Goal: Task Accomplishment & Management: Use online tool/utility

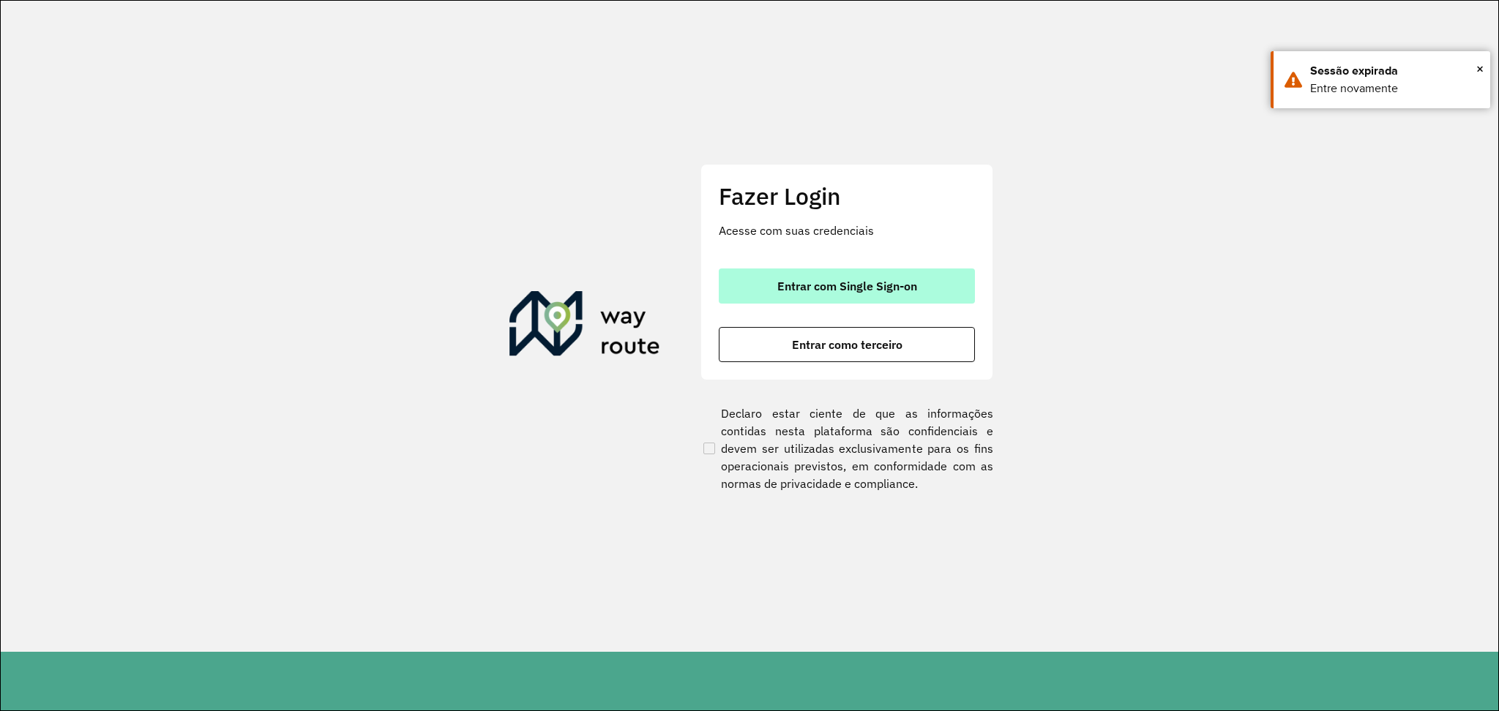
click at [855, 276] on button "Entrar com Single Sign-on" at bounding box center [847, 286] width 256 height 35
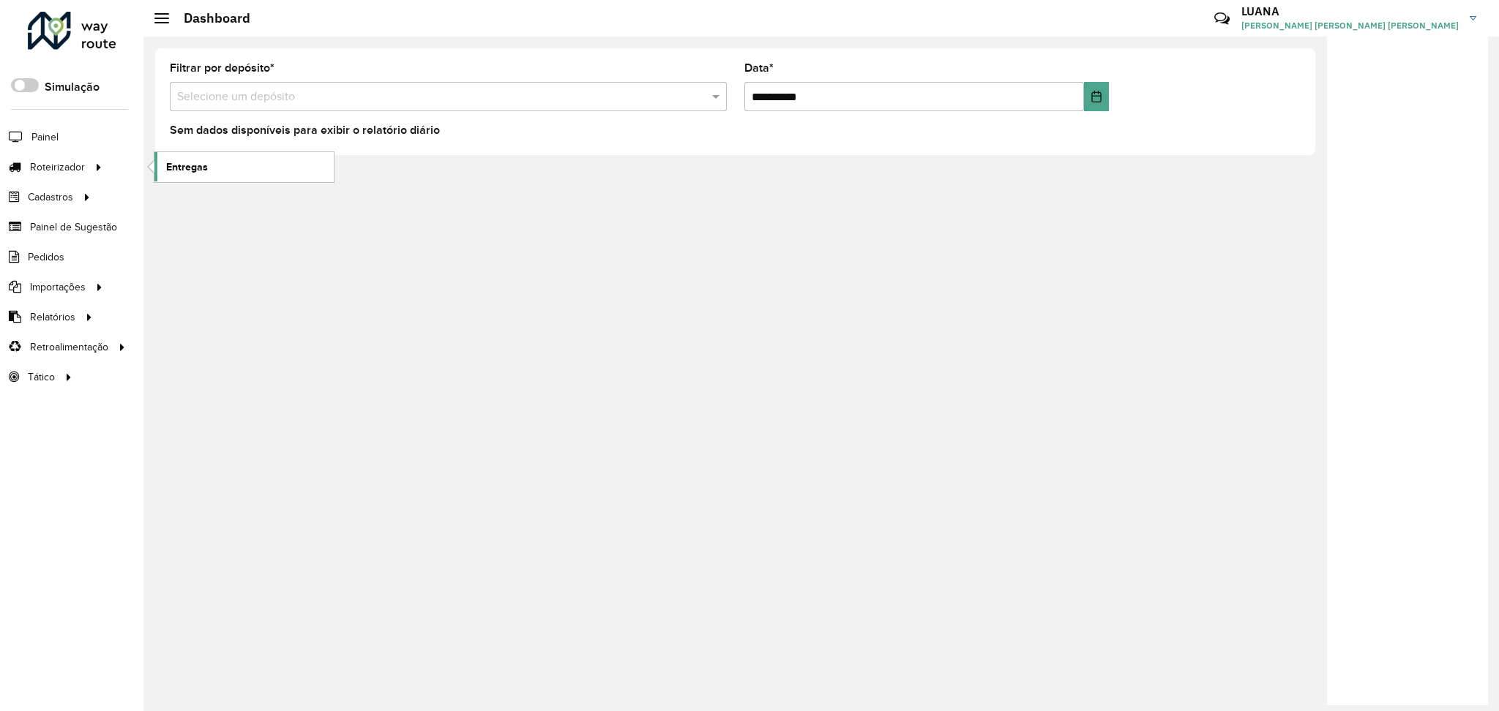
click at [252, 158] on link "Entregas" at bounding box center [243, 166] width 179 height 29
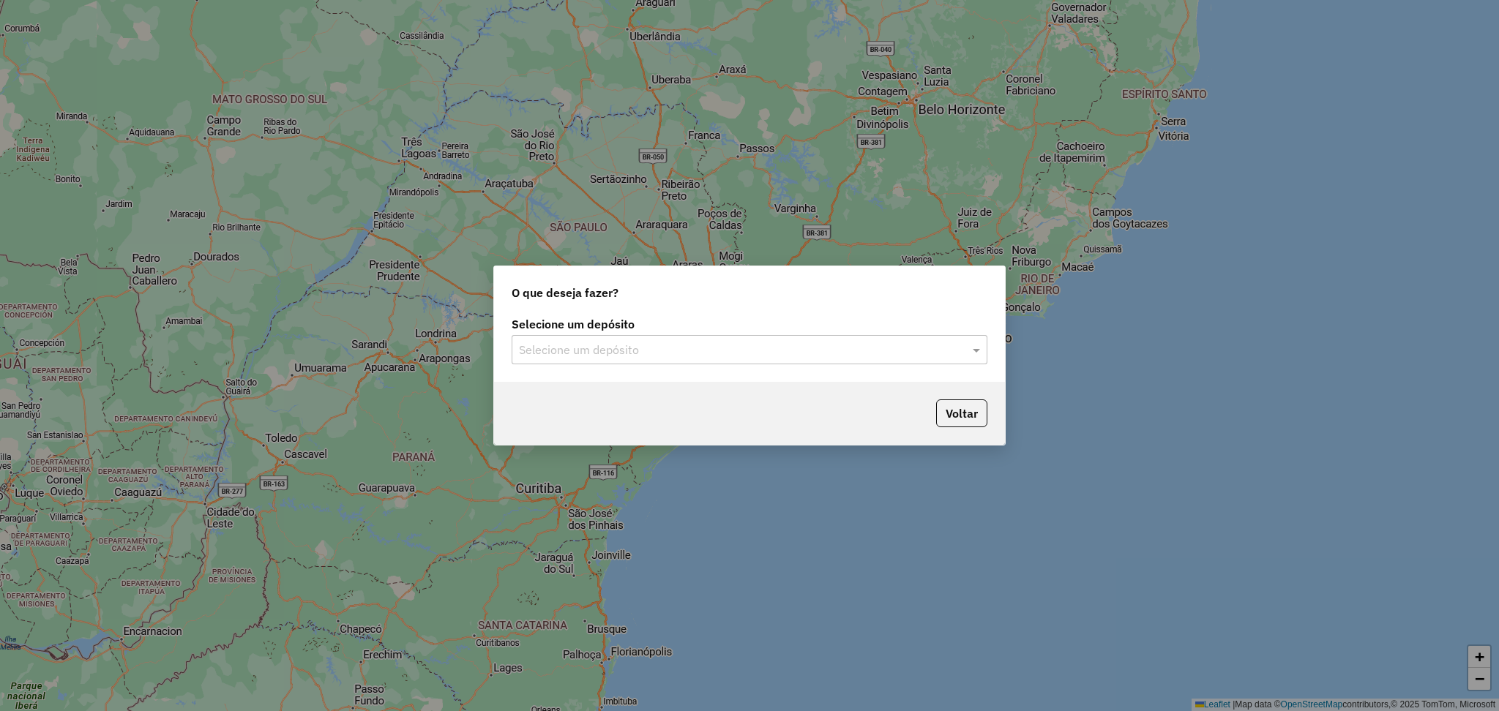
click at [698, 346] on input "text" at bounding box center [735, 351] width 432 height 18
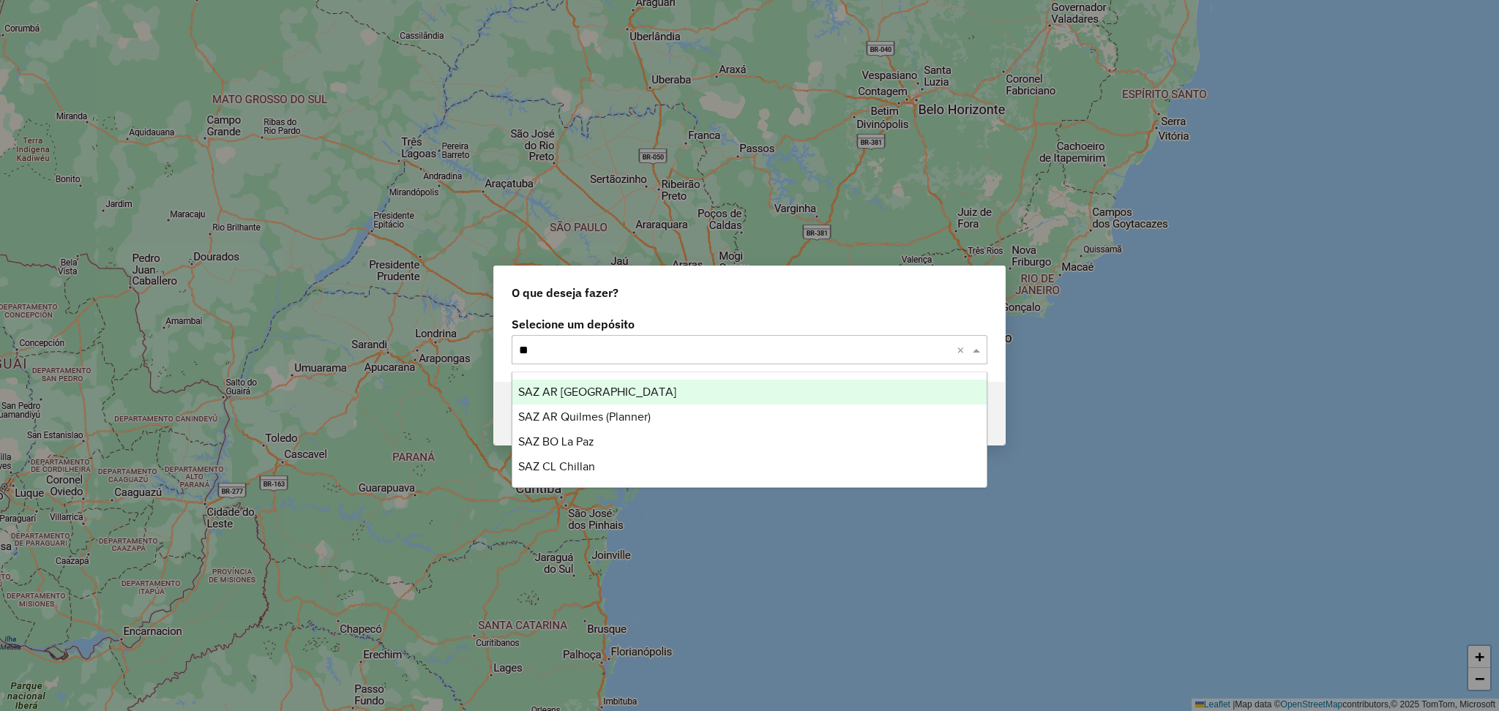
type input "*"
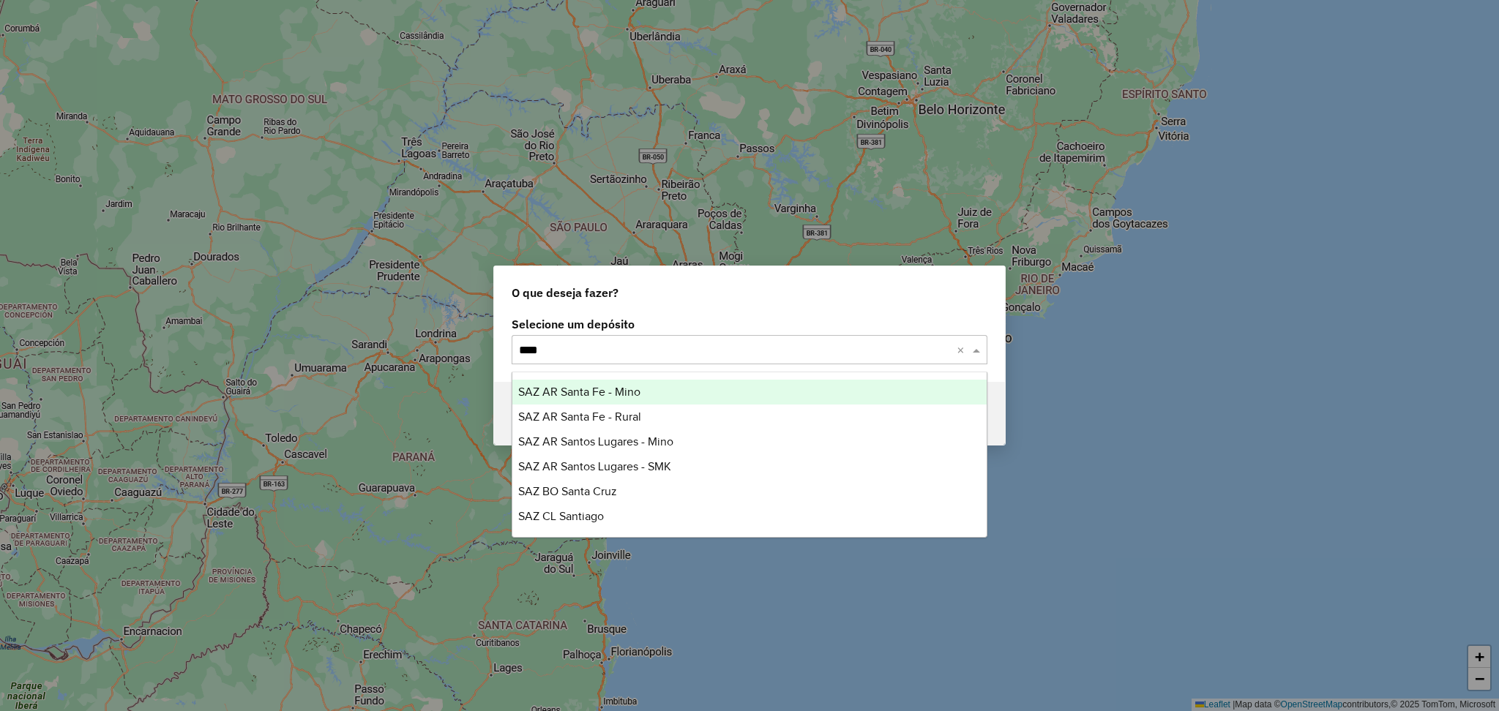
type input "*****"
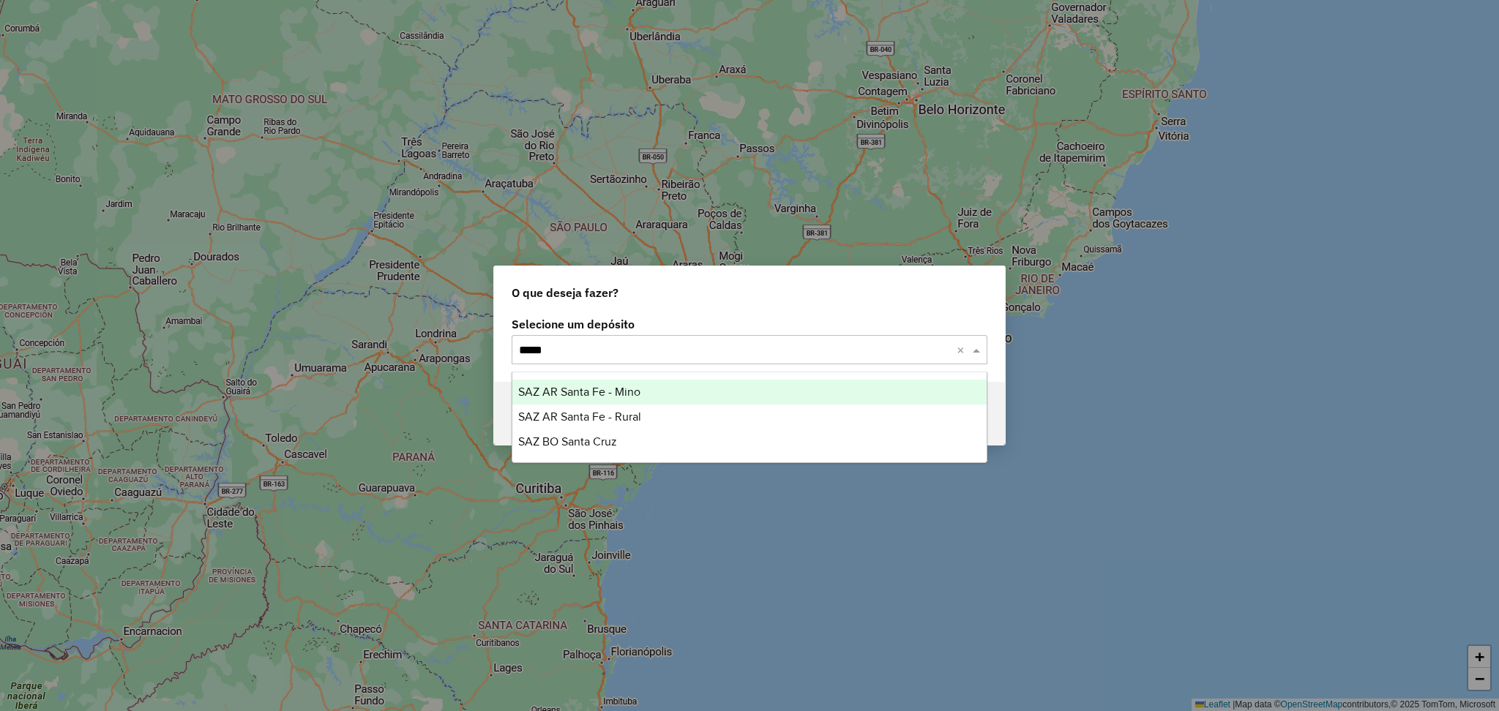
click at [664, 393] on div "SAZ AR Santa Fe - Mino" at bounding box center [749, 392] width 474 height 25
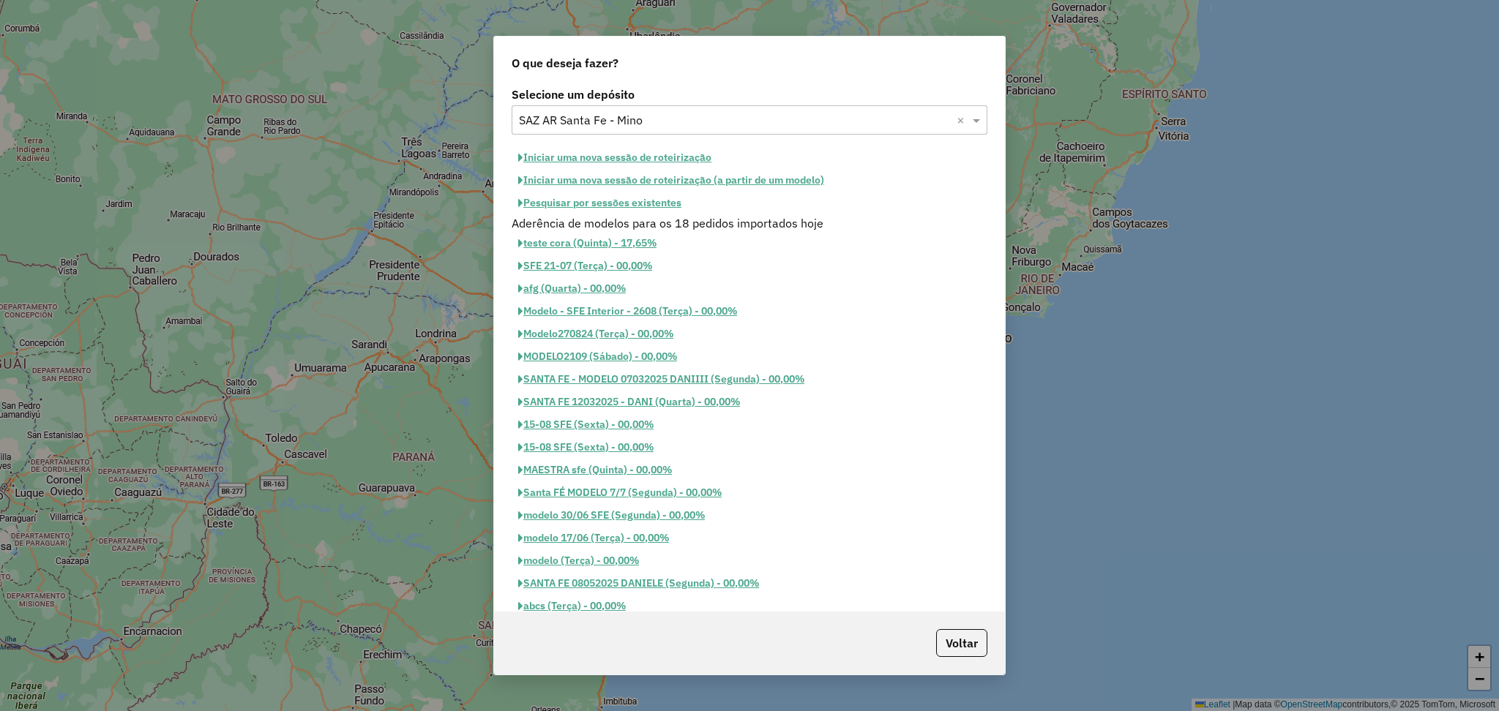
click at [656, 152] on button "Iniciar uma nova sessão de roteirização" at bounding box center [614, 157] width 206 height 23
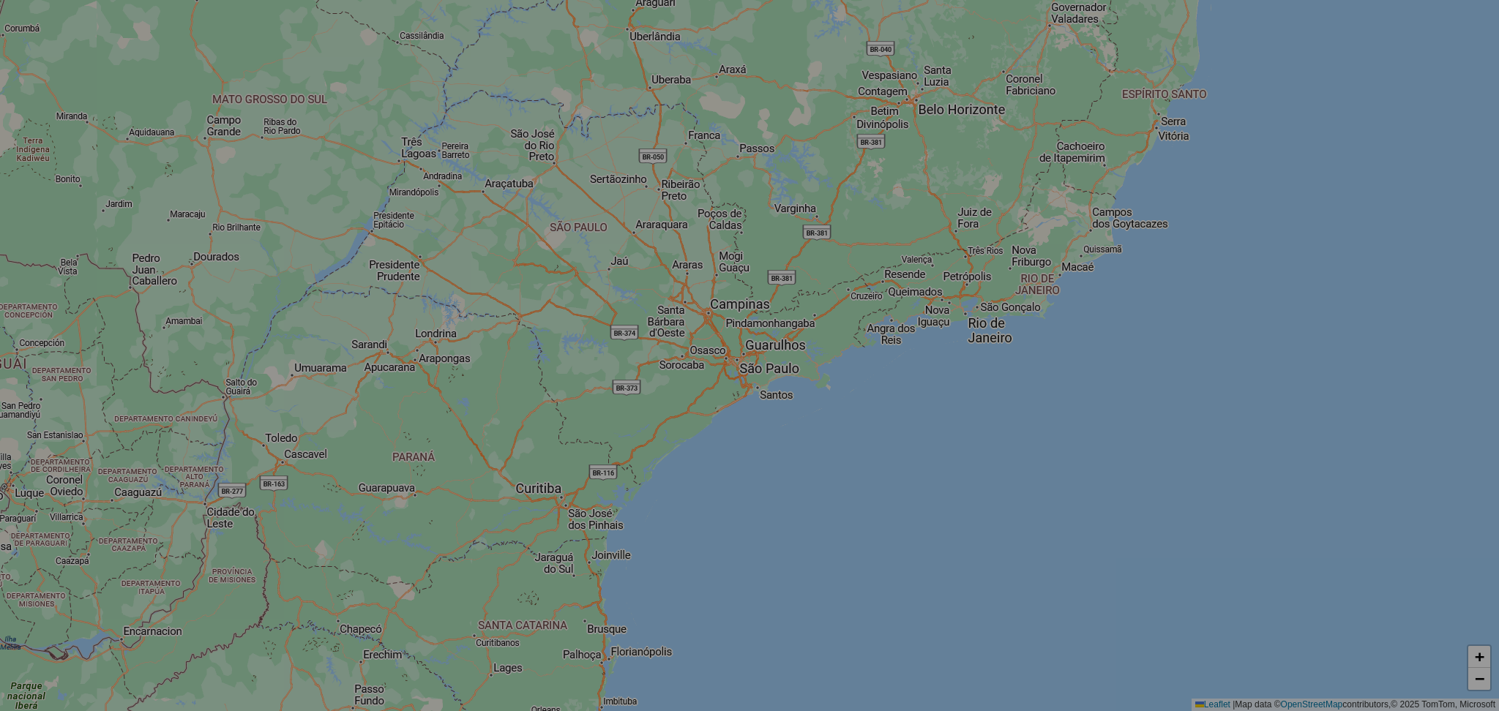
select select "*"
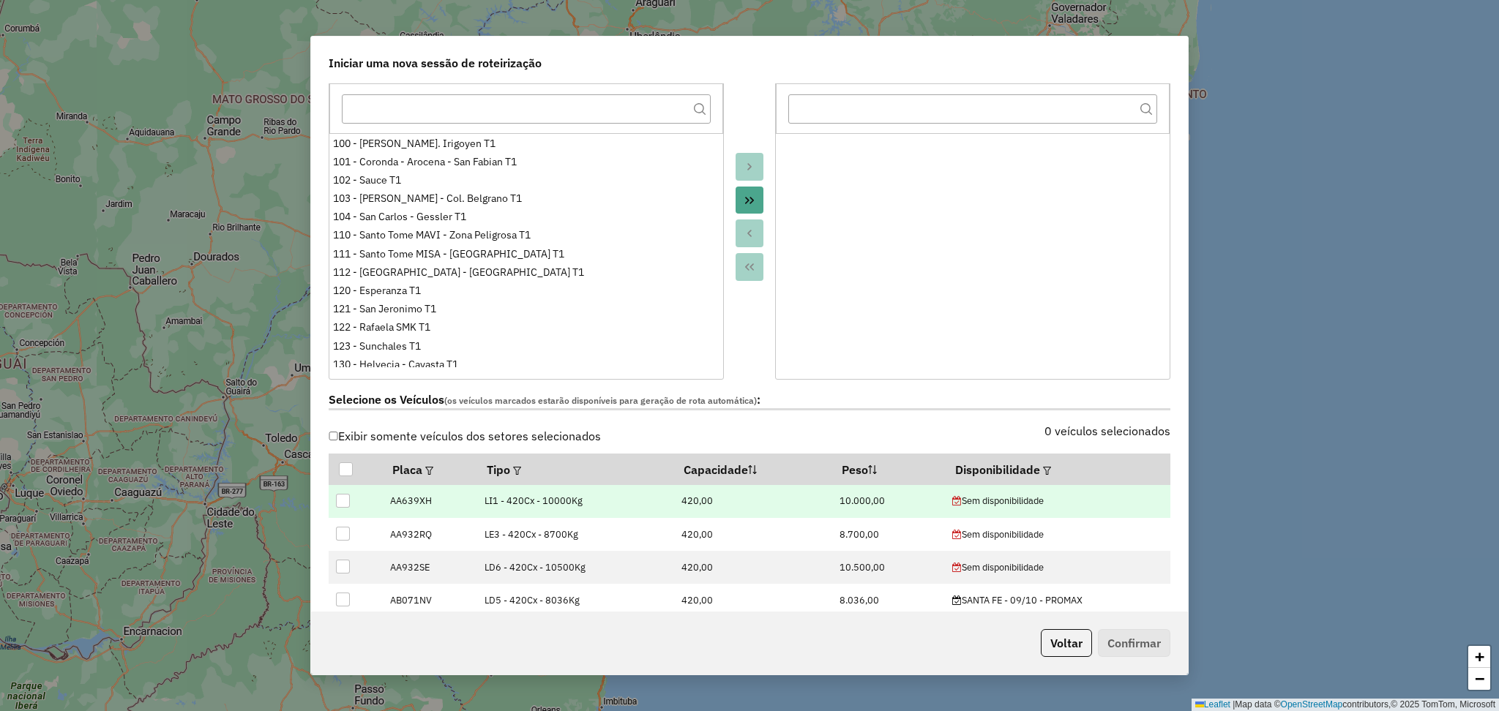
scroll to position [293, 0]
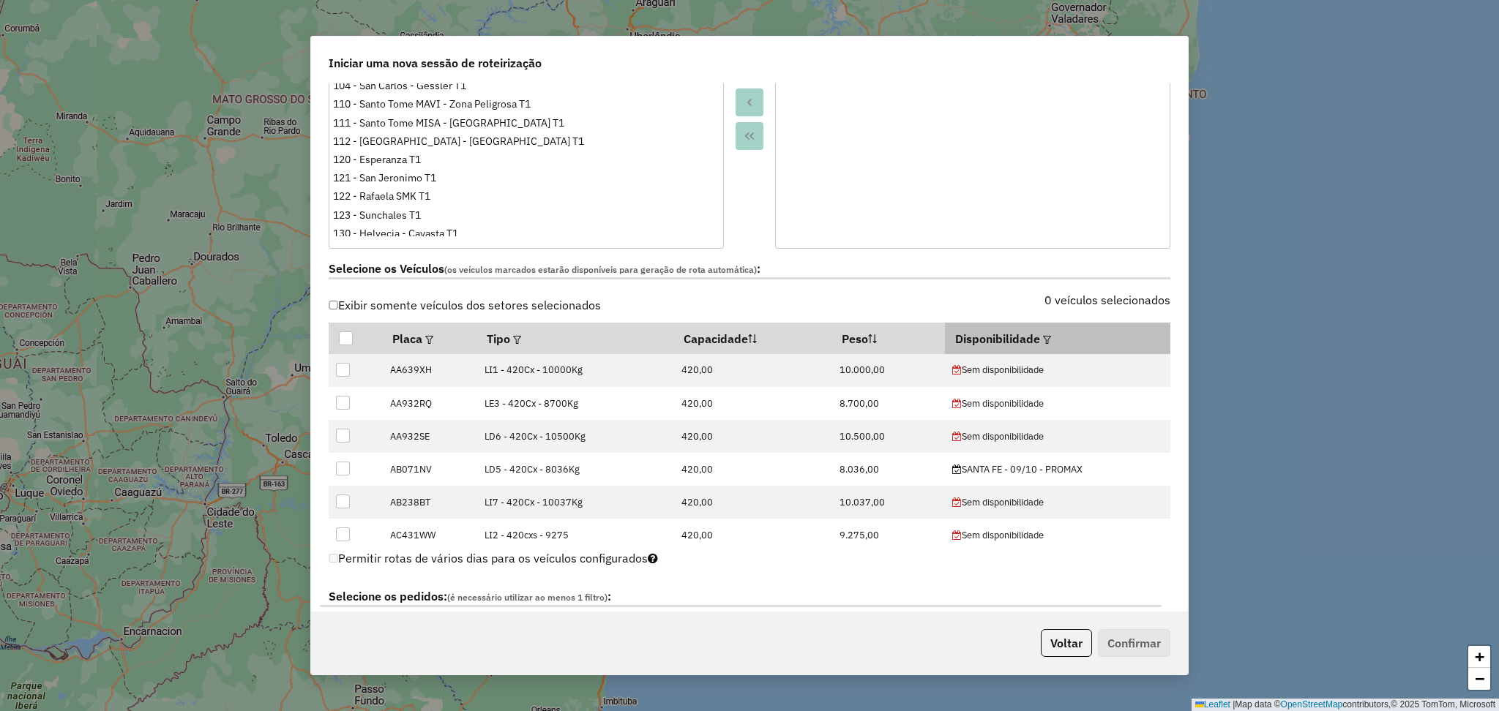
drag, startPoint x: 1025, startPoint y: 340, endPoint x: 1036, endPoint y: 340, distance: 11.0
click at [1026, 340] on th "Disponibilidade" at bounding box center [1057, 338] width 225 height 31
click at [1043, 340] on em at bounding box center [1047, 340] width 8 height 8
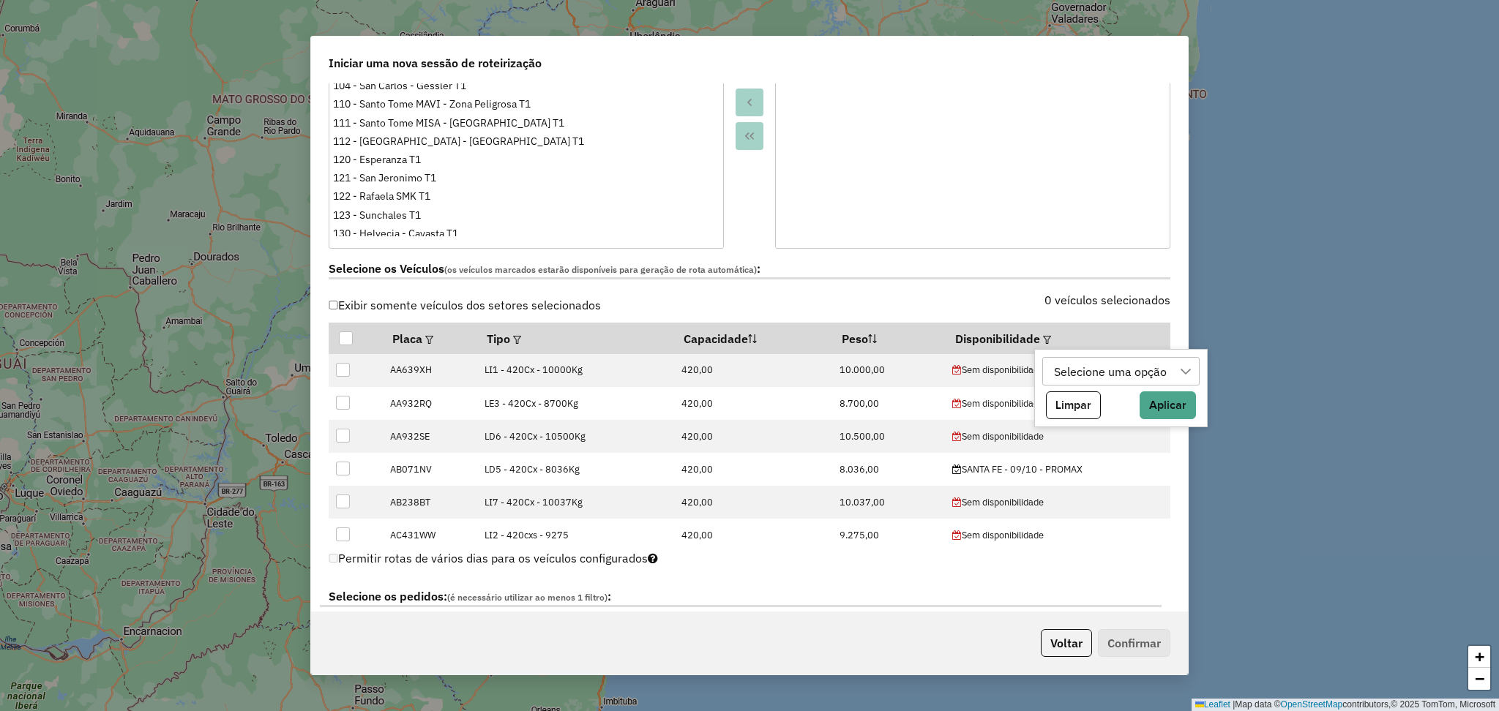
click at [1101, 378] on div "Selecione uma opção" at bounding box center [1110, 372] width 123 height 28
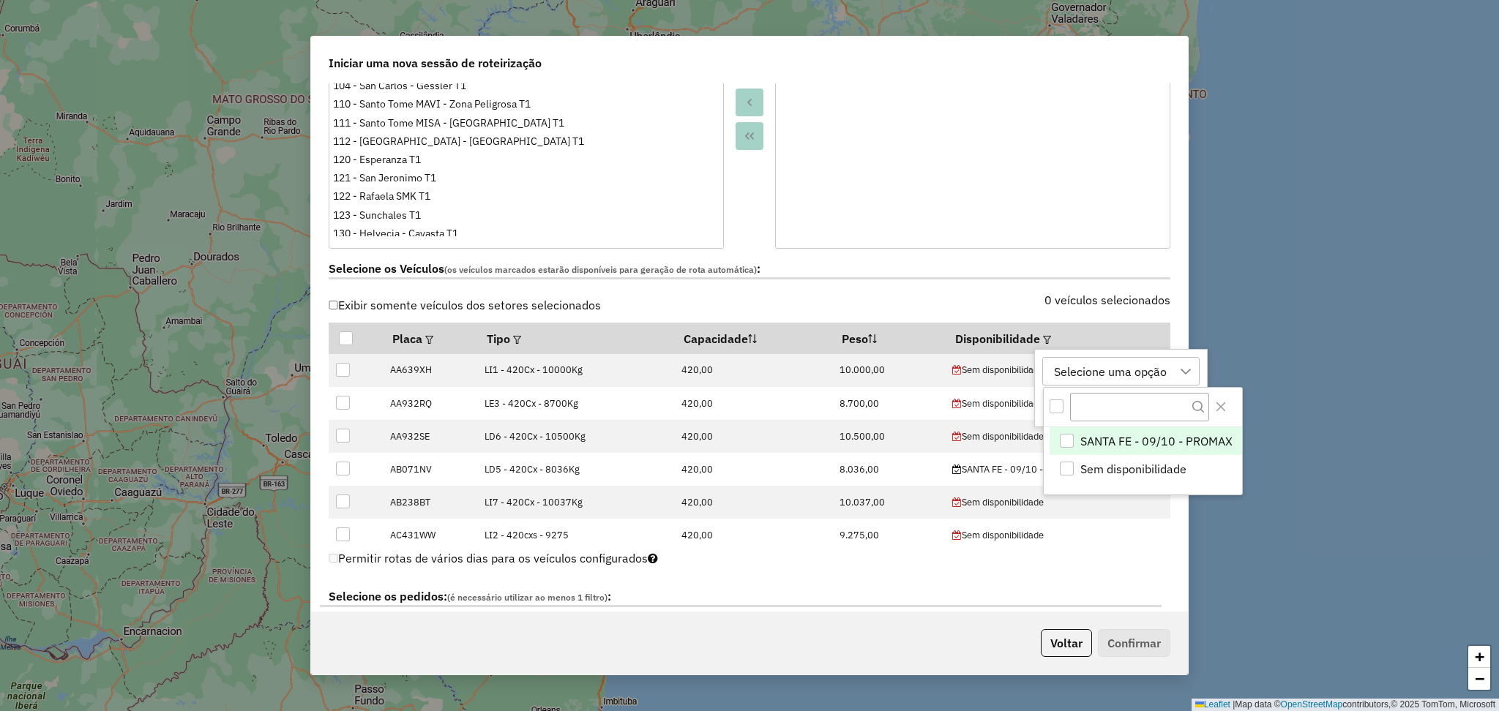
click at [1144, 445] on span "SANTA FE - 09/10 - PROMAX" at bounding box center [1156, 441] width 152 height 18
click at [1222, 405] on icon "Close" at bounding box center [1220, 407] width 10 height 10
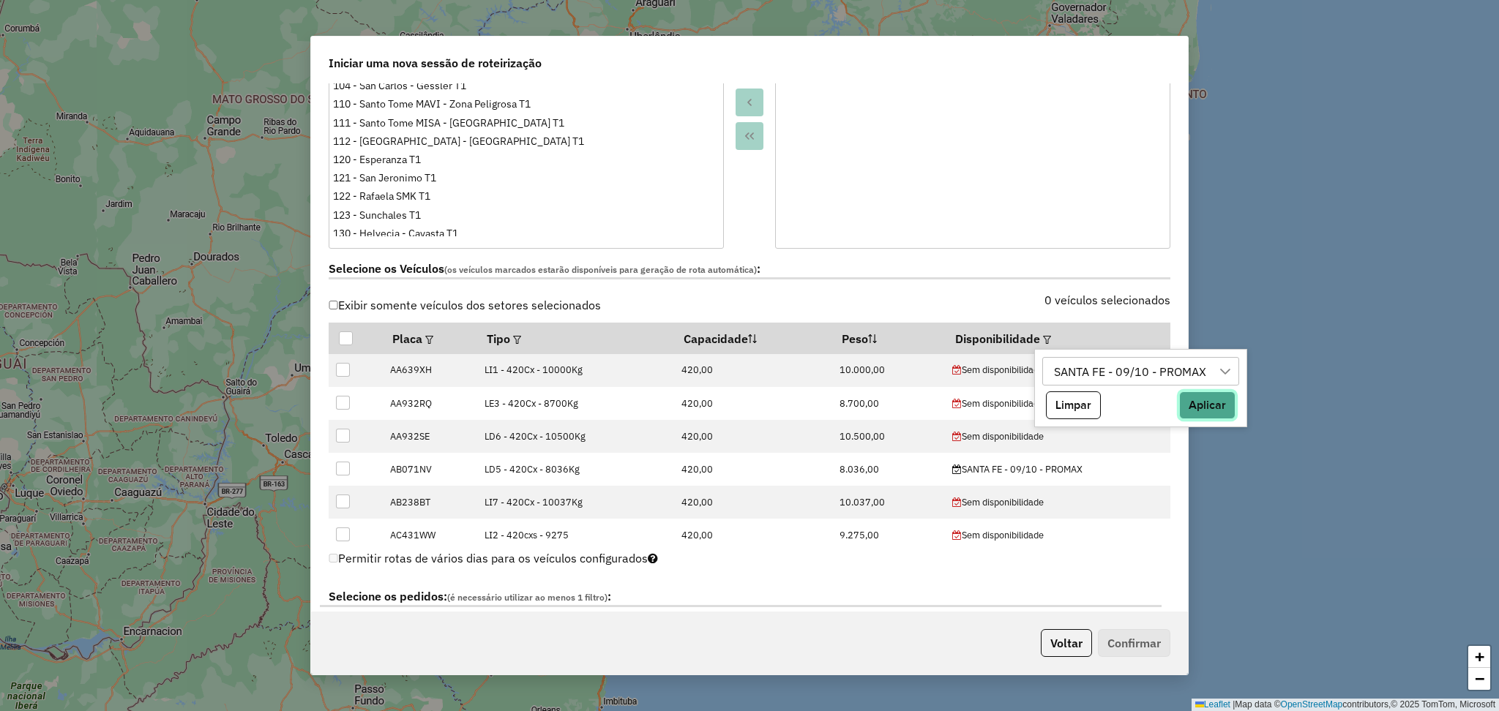
click at [1214, 409] on button "Aplicar" at bounding box center [1207, 405] width 56 height 28
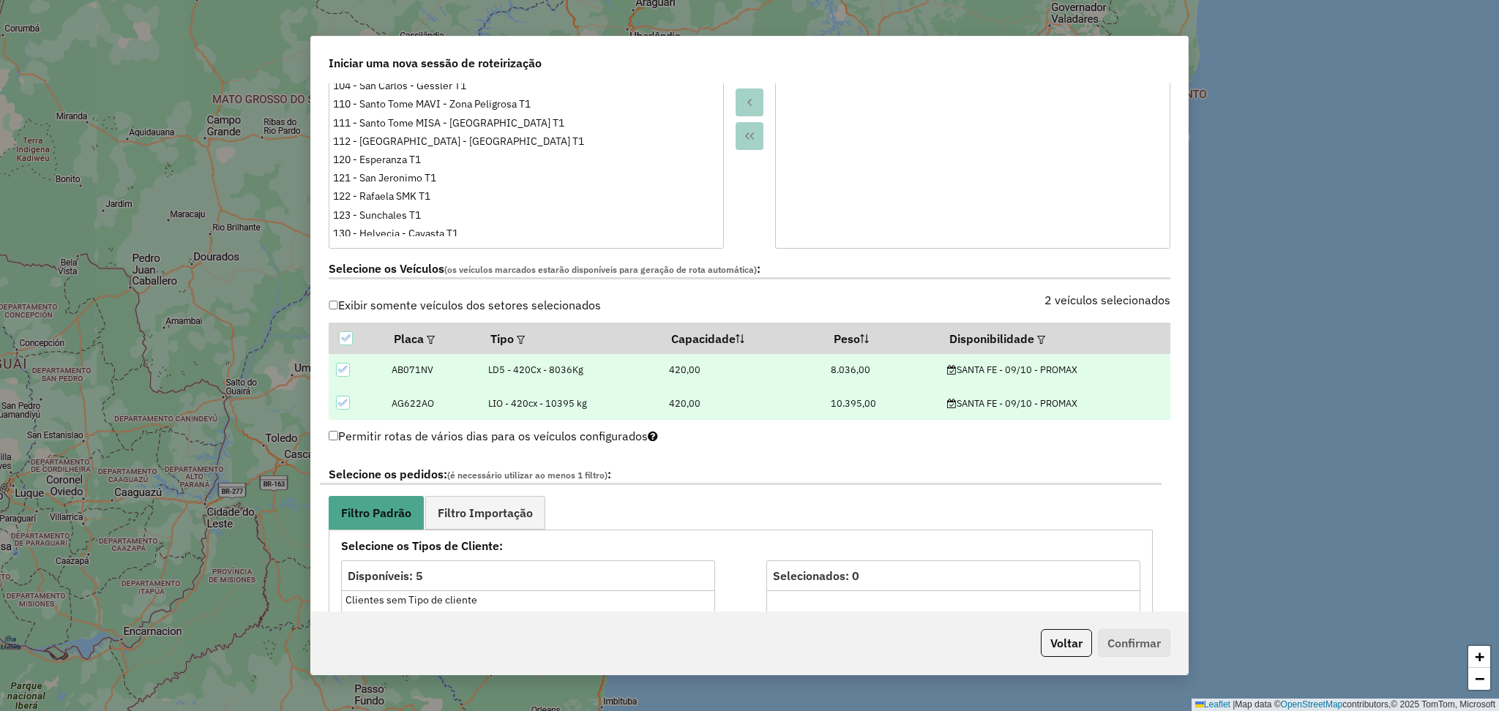
click at [759, 217] on div at bounding box center [749, 85] width 51 height 326
click at [507, 507] on span "Filtro Importação" at bounding box center [485, 513] width 95 height 12
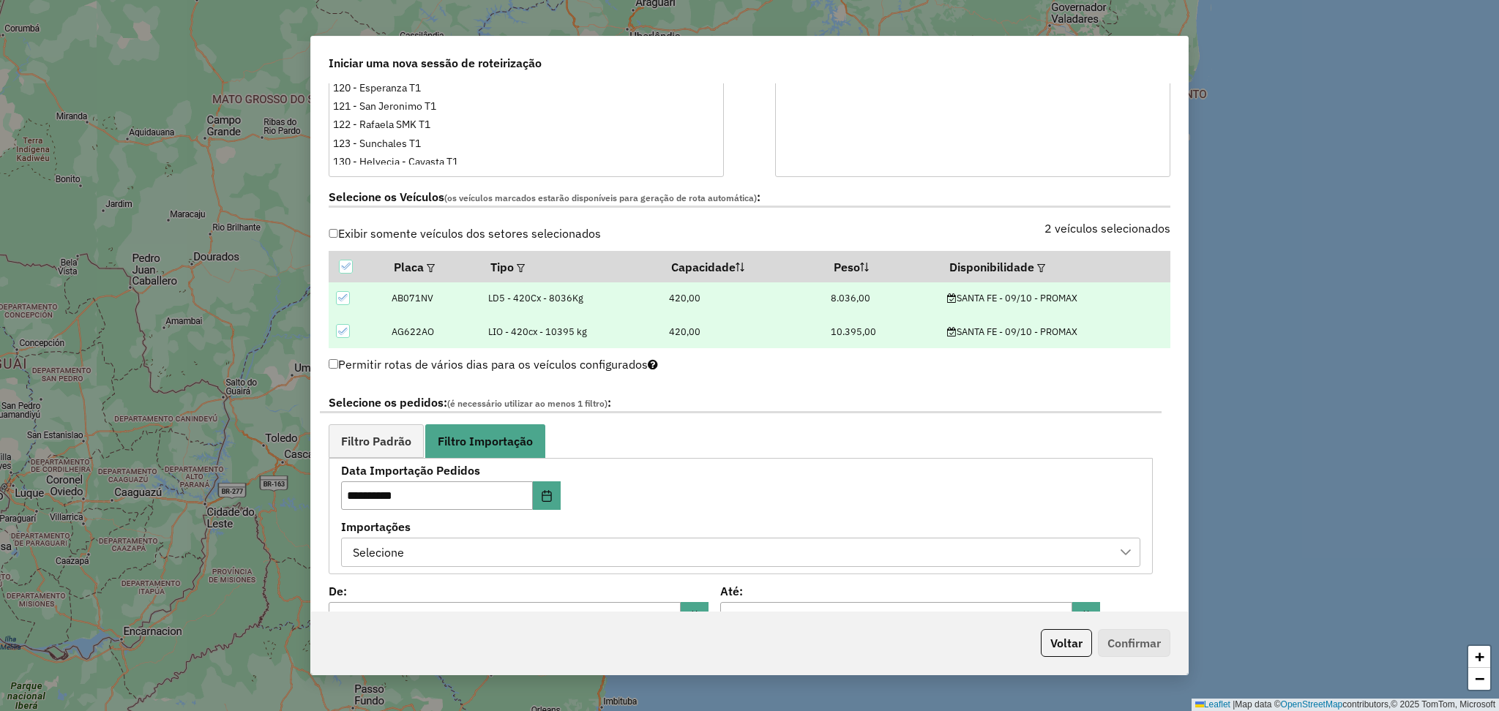
scroll to position [487, 0]
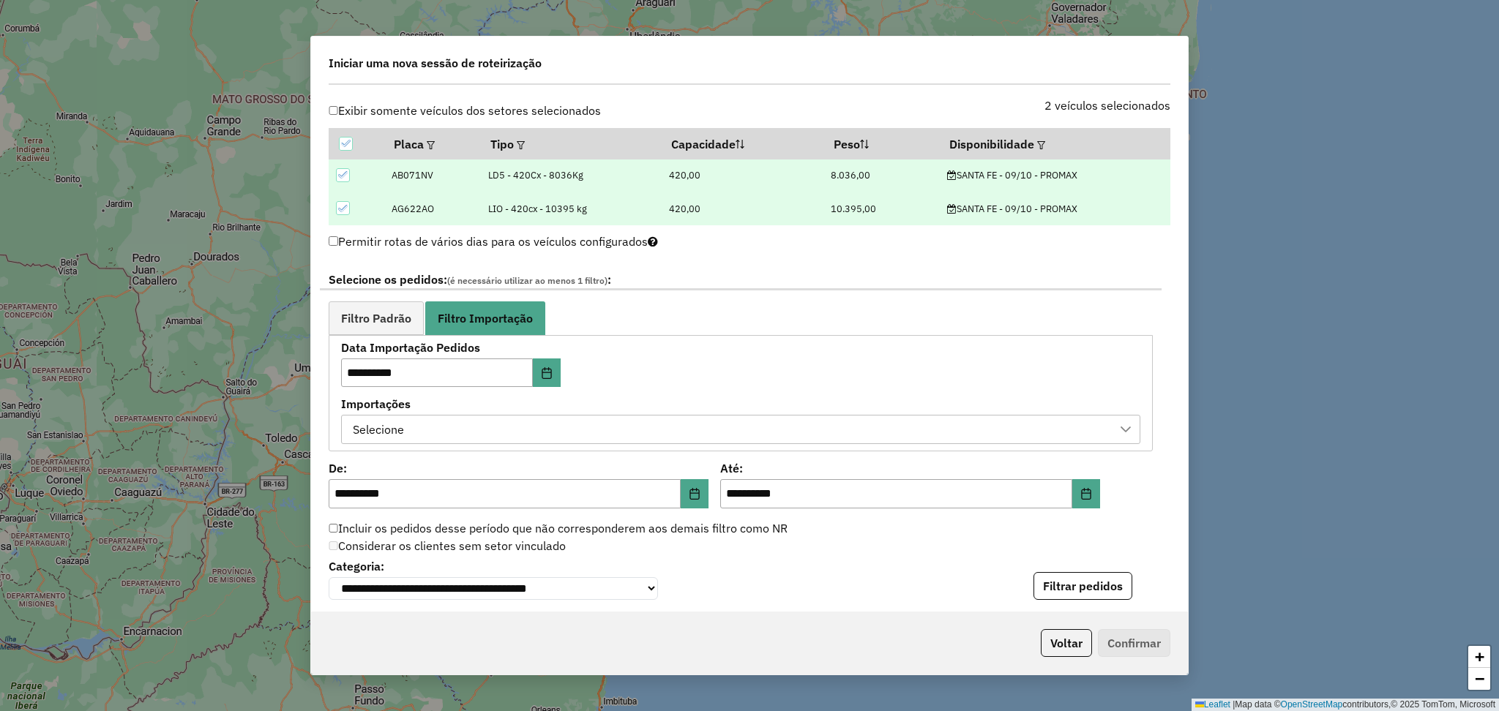
click at [717, 433] on div "Selecione" at bounding box center [730, 430] width 764 height 28
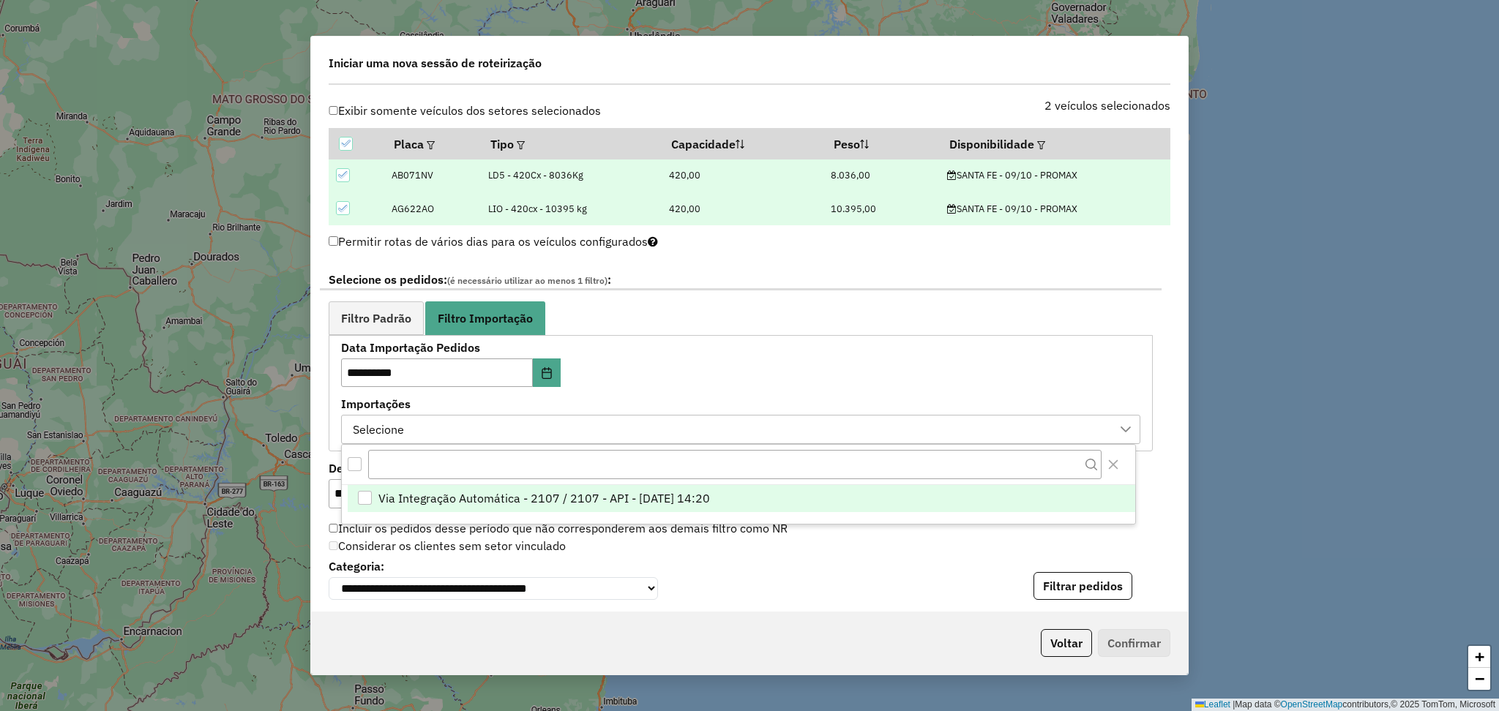
click at [629, 509] on li "Via Integração Automática - 2107 / 2107 - API - 08/10/2025 14:20" at bounding box center [741, 499] width 787 height 28
click at [1117, 461] on icon "Close" at bounding box center [1114, 465] width 10 height 10
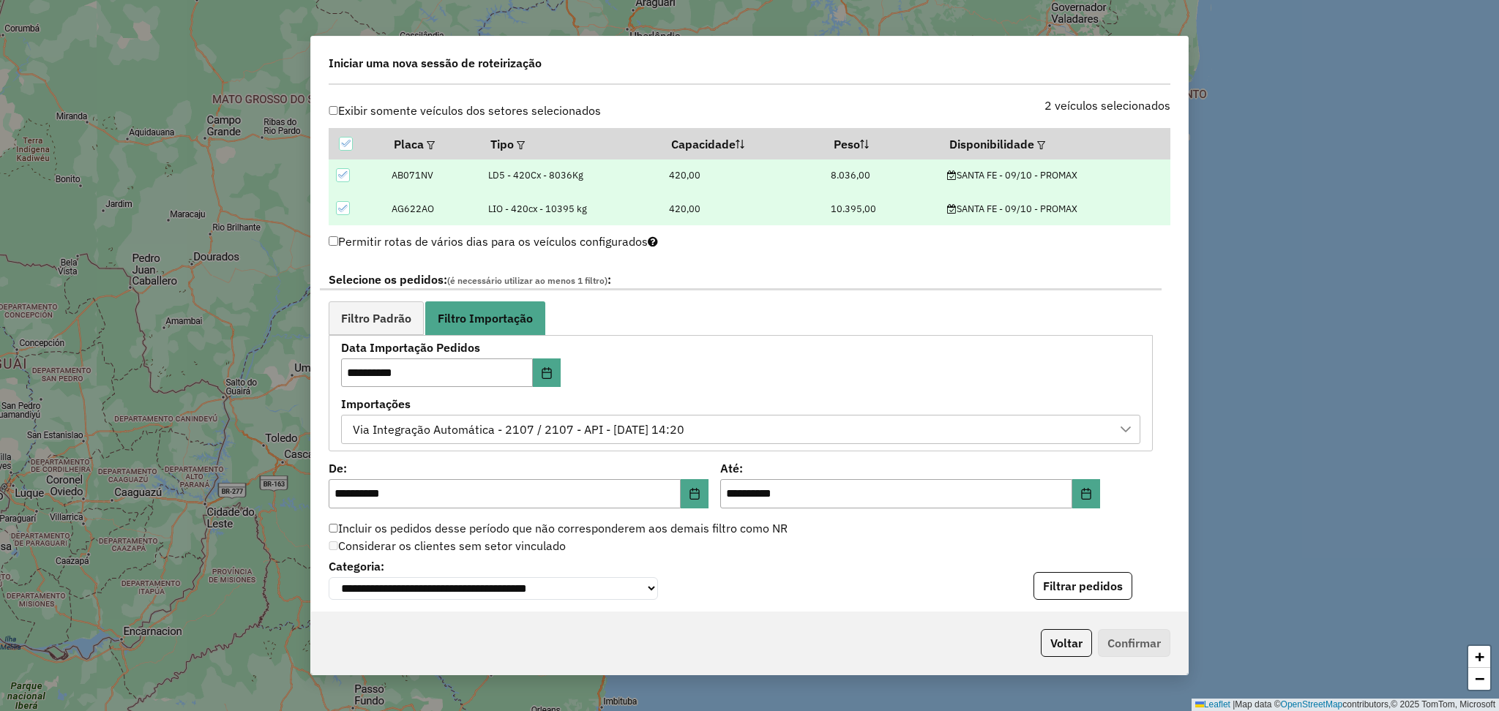
scroll to position [776, 0]
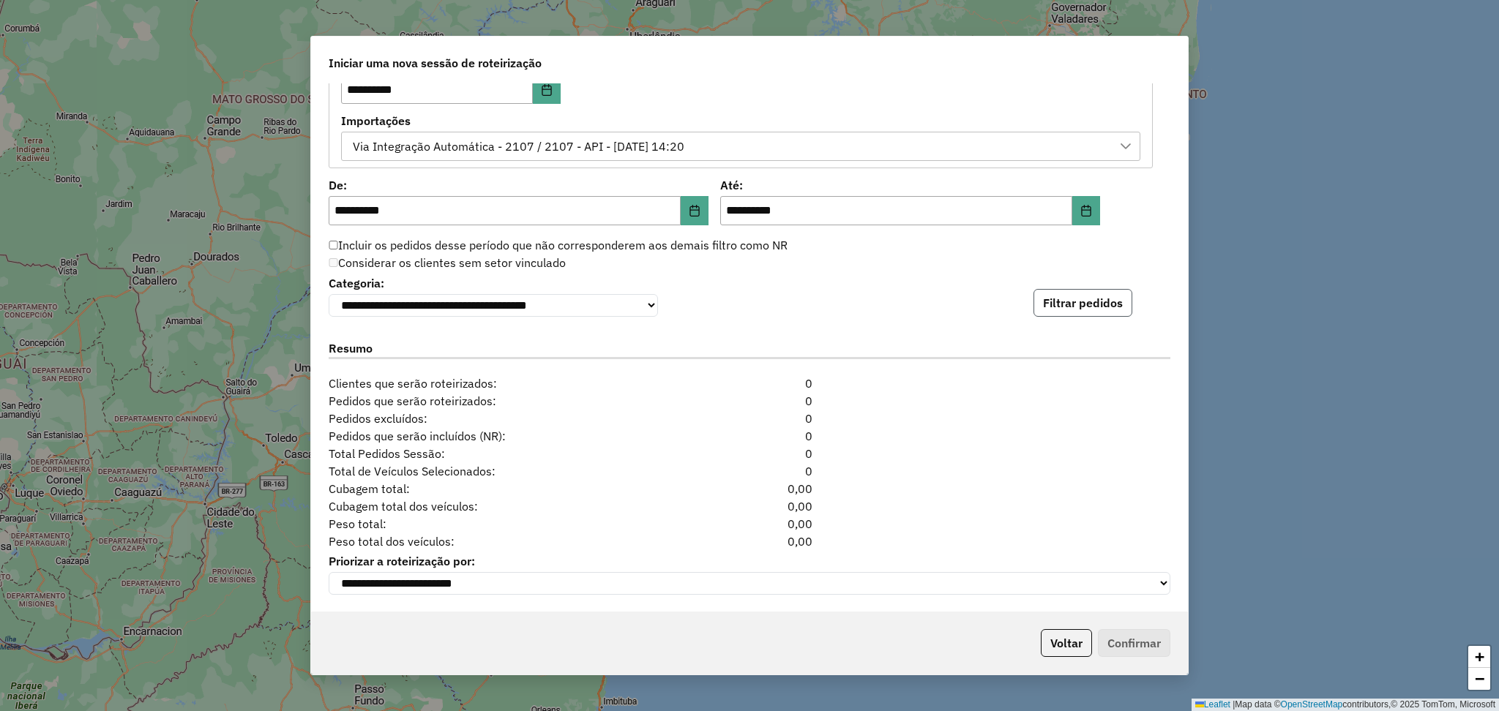
click at [1054, 295] on button "Filtrar pedidos" at bounding box center [1082, 303] width 99 height 28
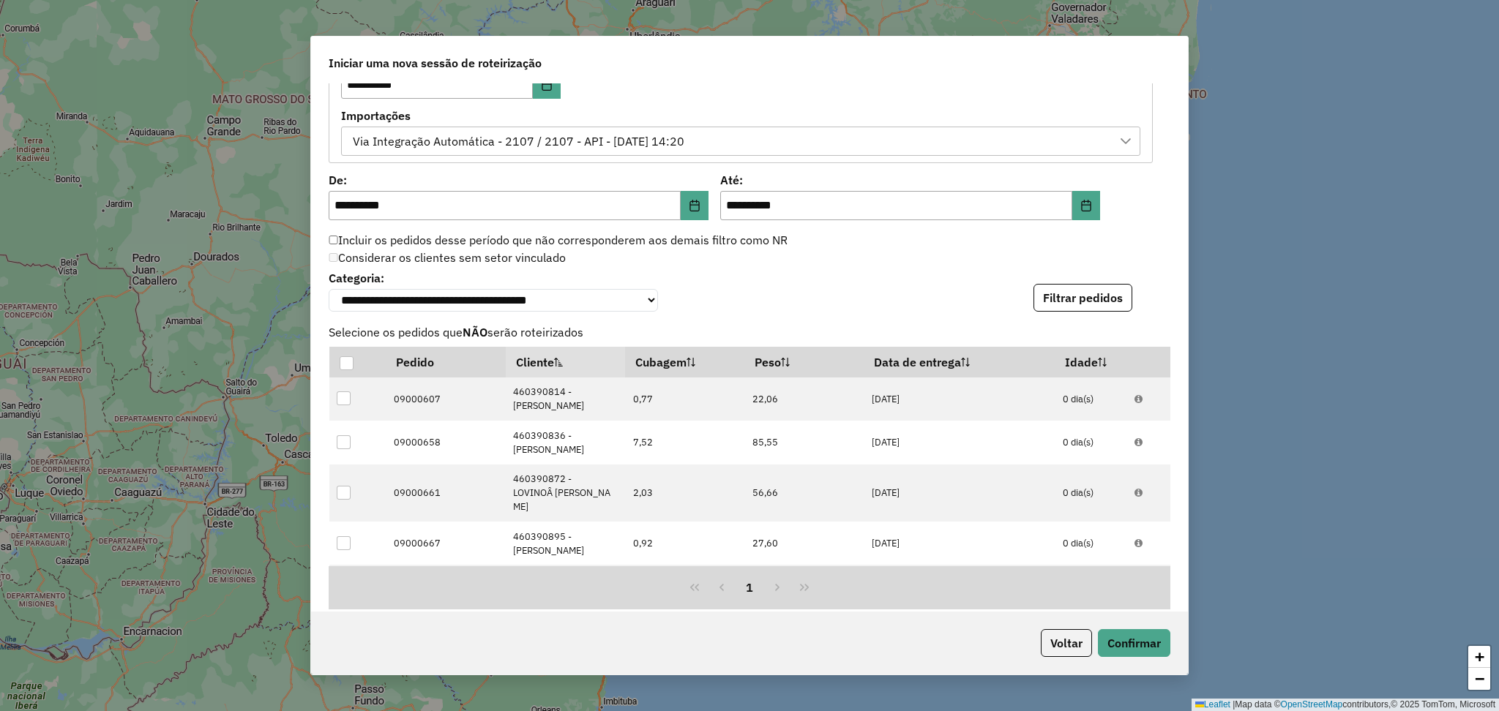
scroll to position [1095, 0]
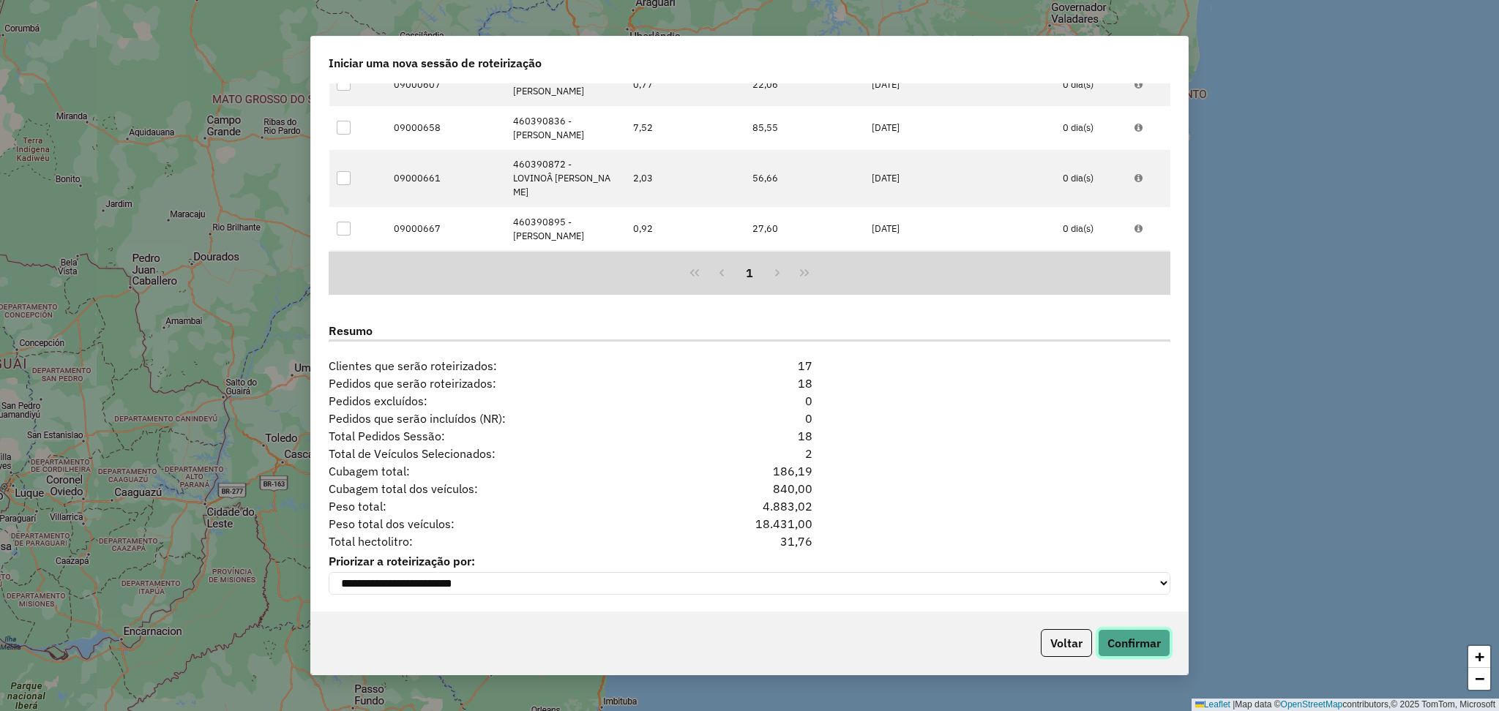
click at [1161, 642] on button "Confirmar" at bounding box center [1134, 643] width 72 height 28
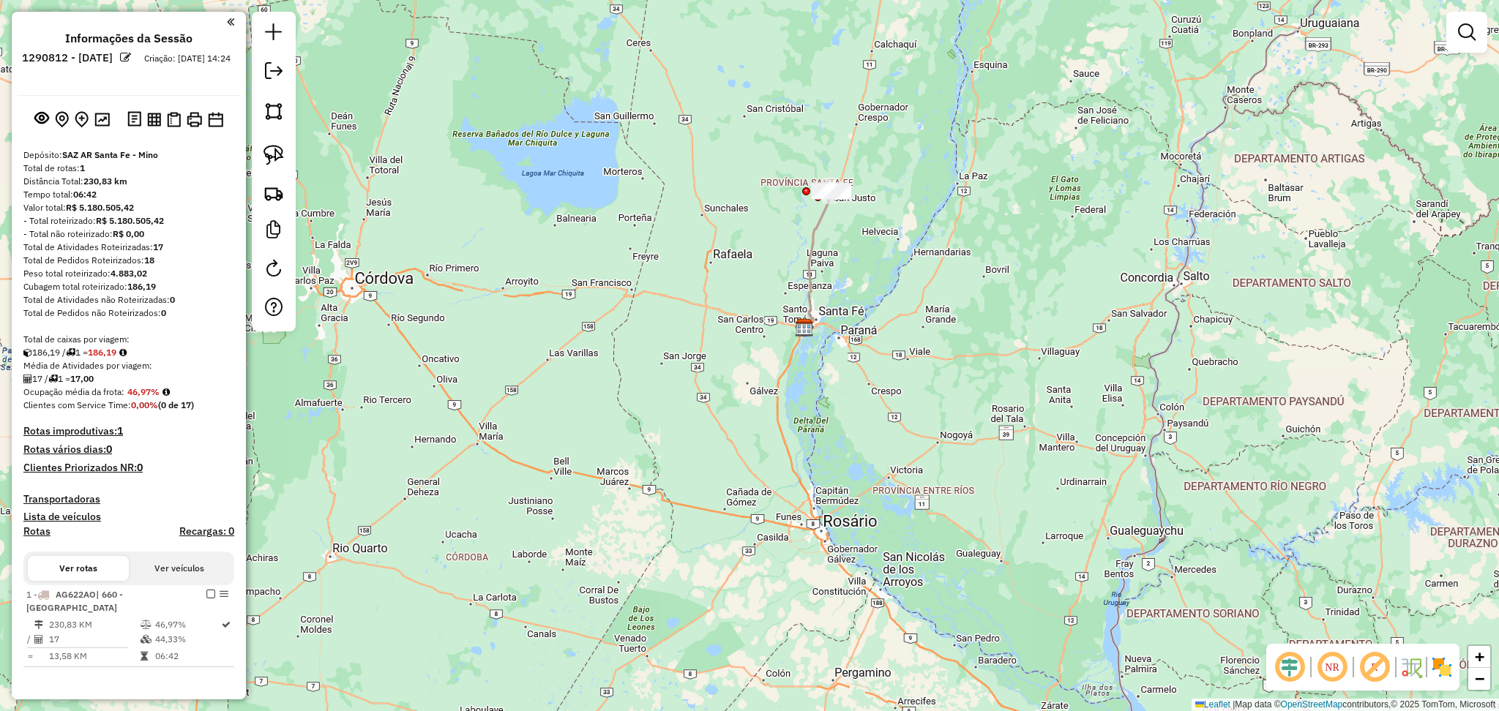
drag, startPoint x: 856, startPoint y: 222, endPoint x: 825, endPoint y: 331, distance: 113.5
click at [825, 331] on div "Janela de atendimento Grade de atendimento Capacidade Transportadoras Veículos …" at bounding box center [749, 355] width 1499 height 711
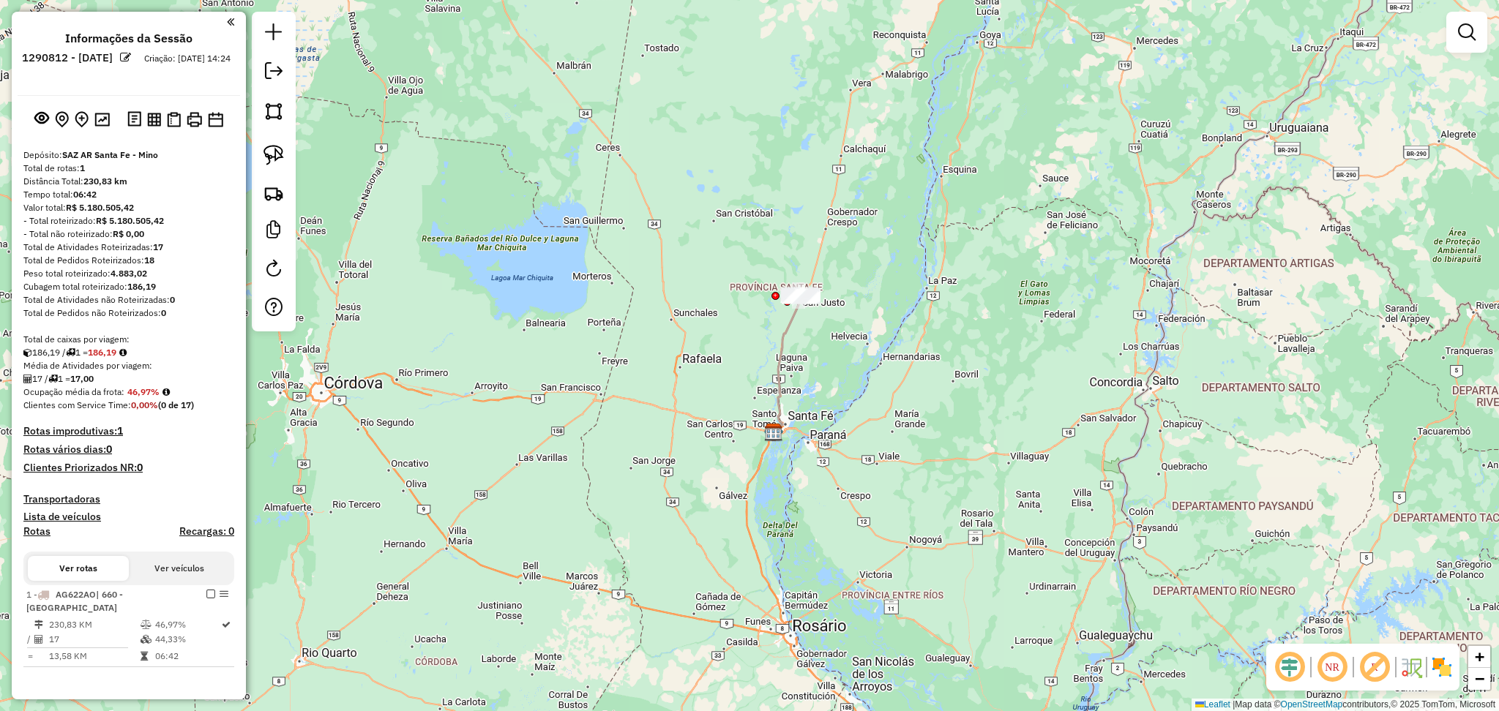
click at [781, 342] on icon at bounding box center [786, 364] width 26 height 135
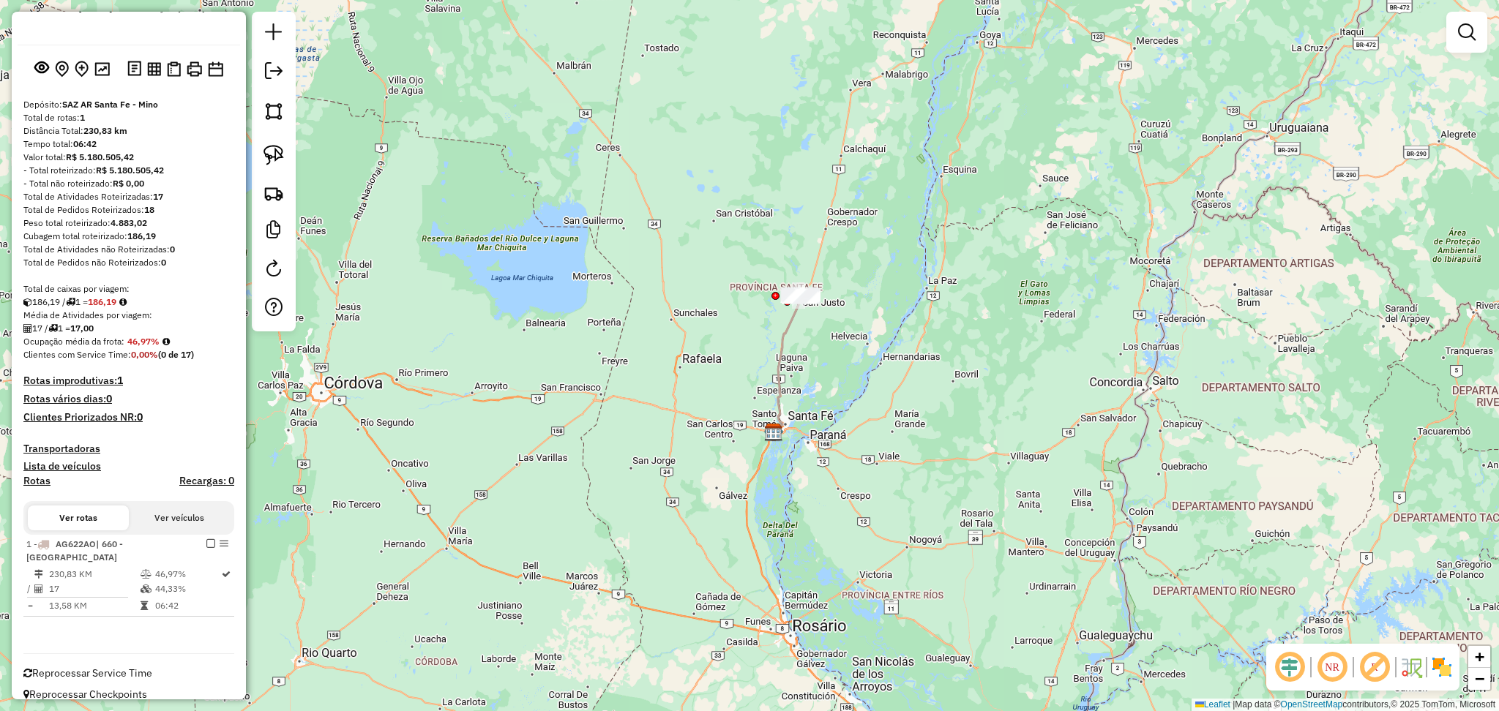
select select "**********"
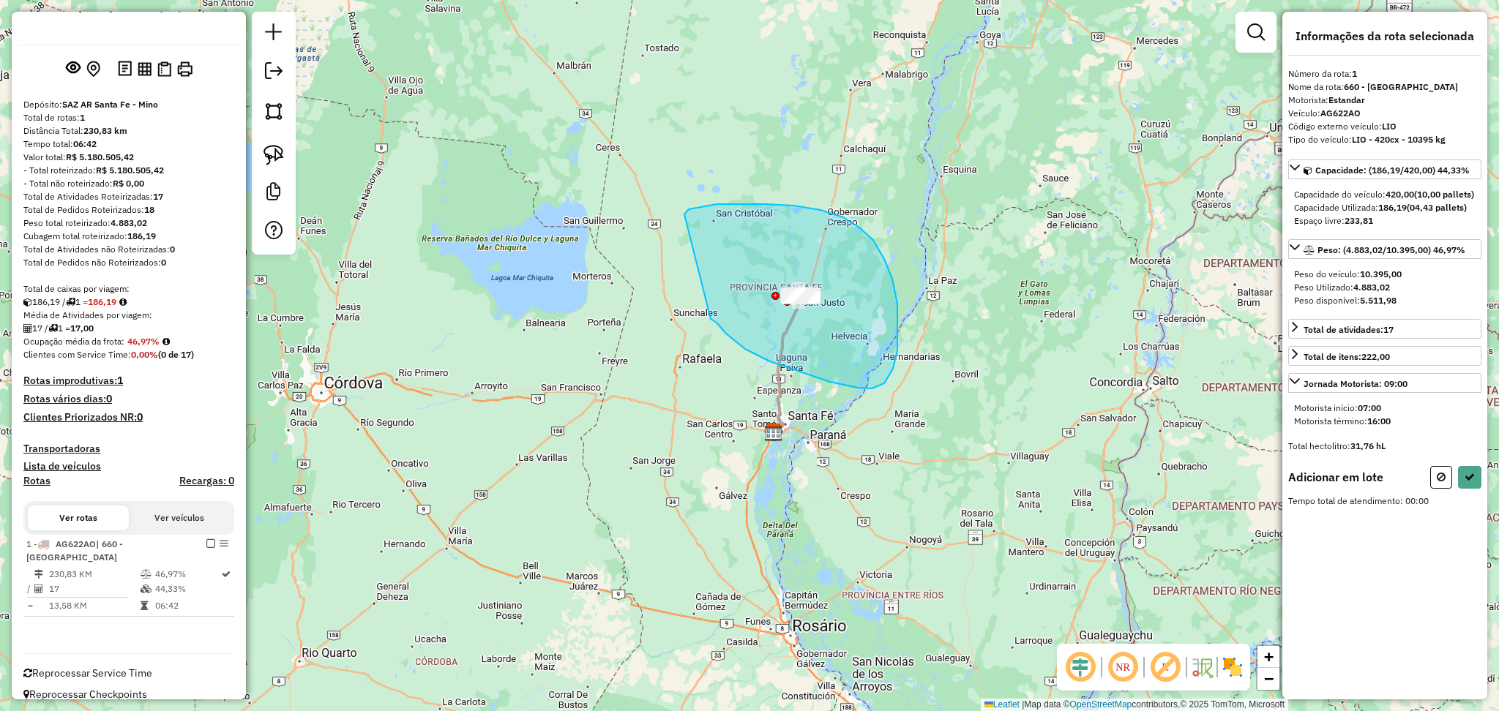
drag, startPoint x: 711, startPoint y: 319, endPoint x: 683, endPoint y: 225, distance: 97.7
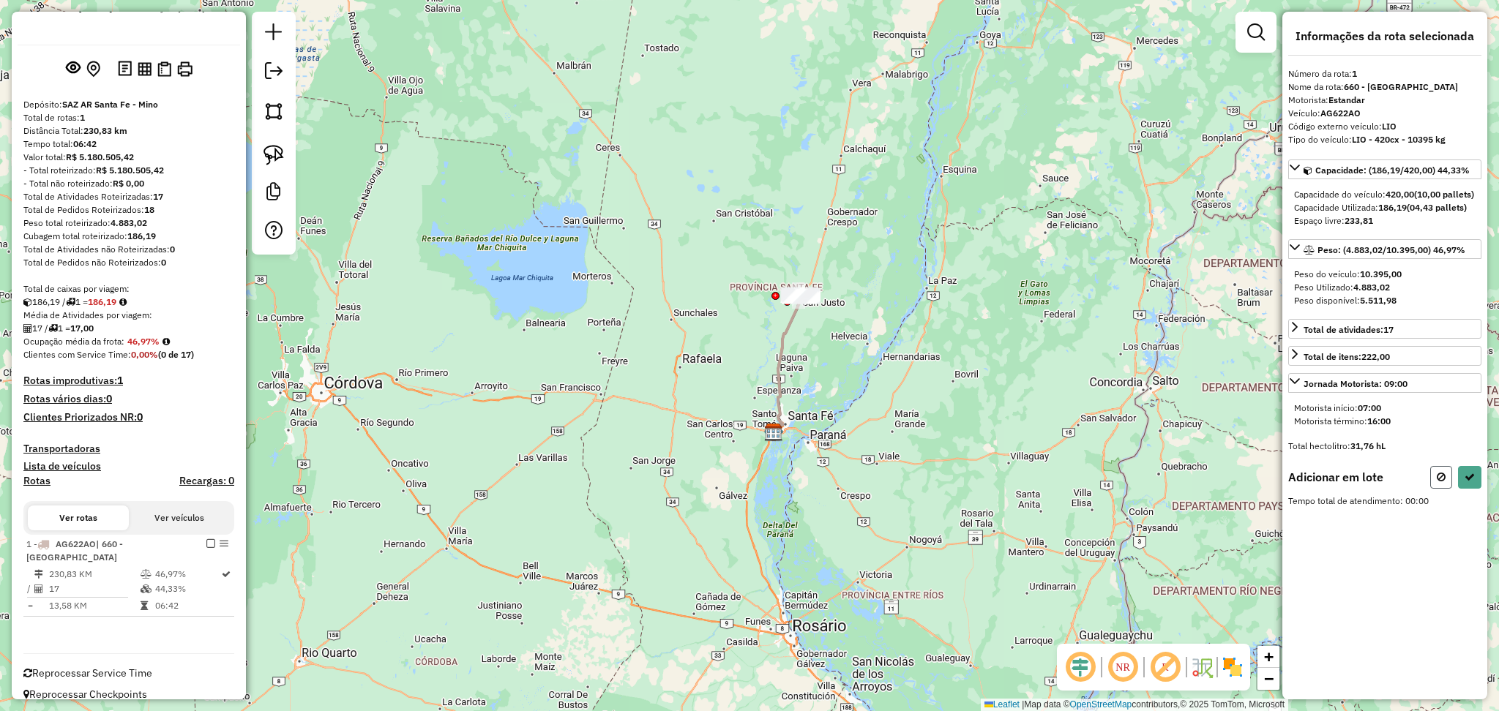
click at [1441, 482] on icon at bounding box center [1440, 477] width 9 height 10
select select "**********"
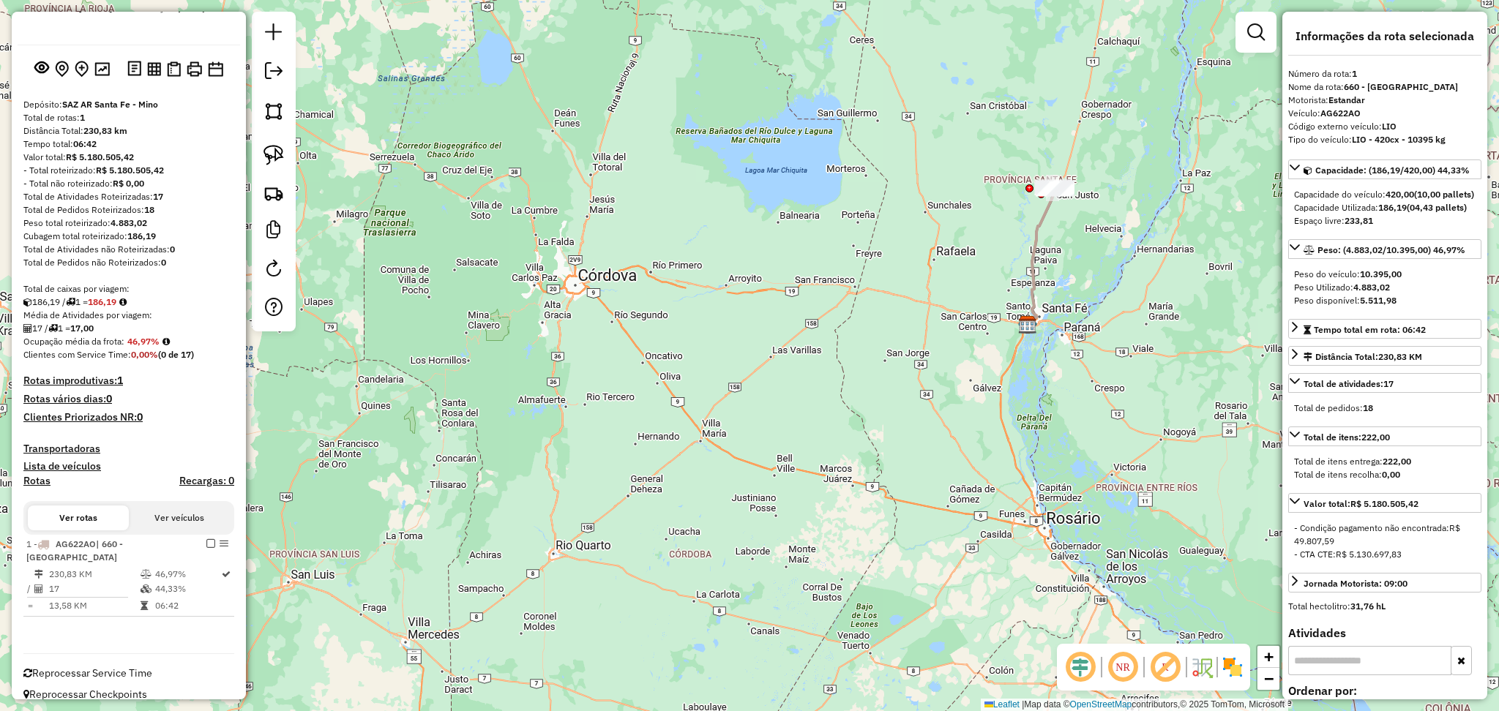
drag, startPoint x: 852, startPoint y: 495, endPoint x: 1110, endPoint y: 394, distance: 276.9
click at [1110, 394] on div "Janela de atendimento Grade de atendimento Capacidade Transportadoras Veículos …" at bounding box center [749, 355] width 1499 height 711
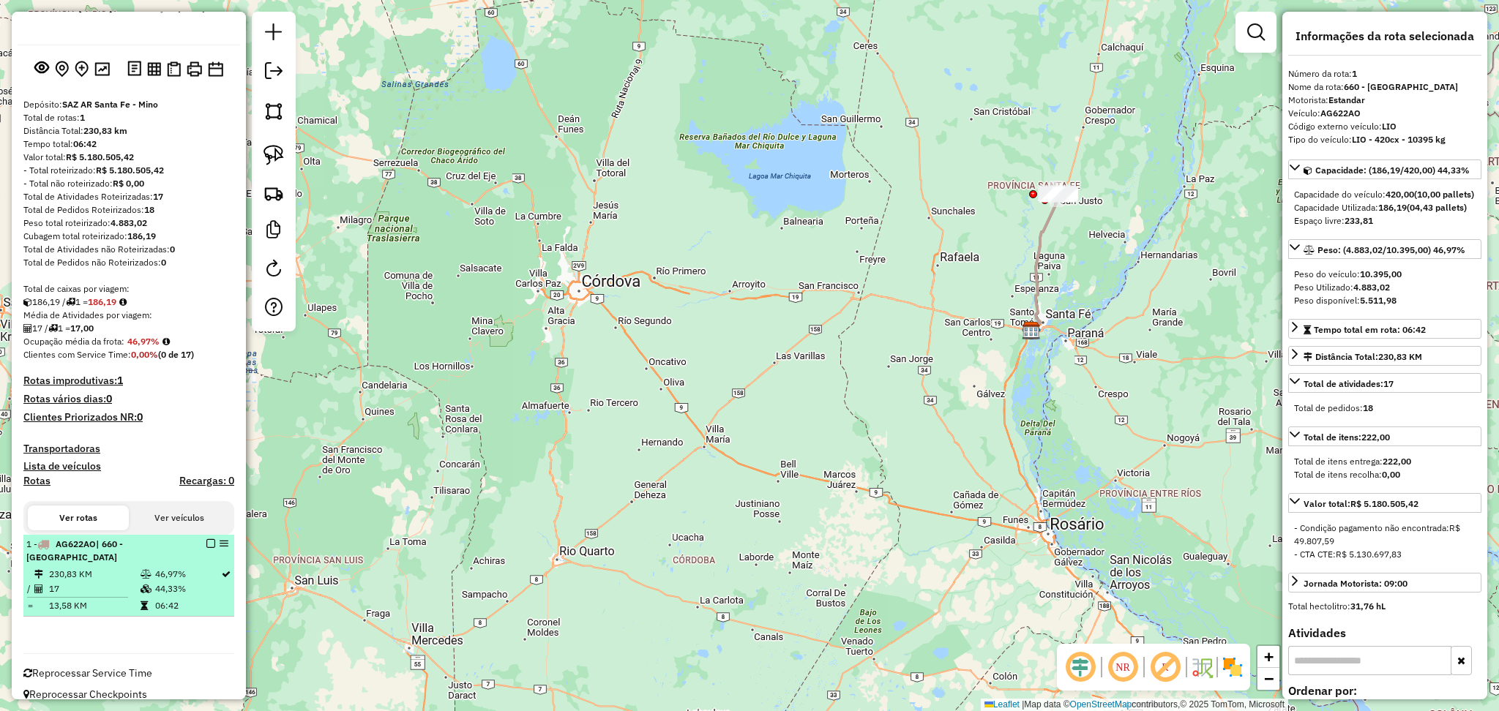
click at [206, 539] on em at bounding box center [210, 543] width 9 height 9
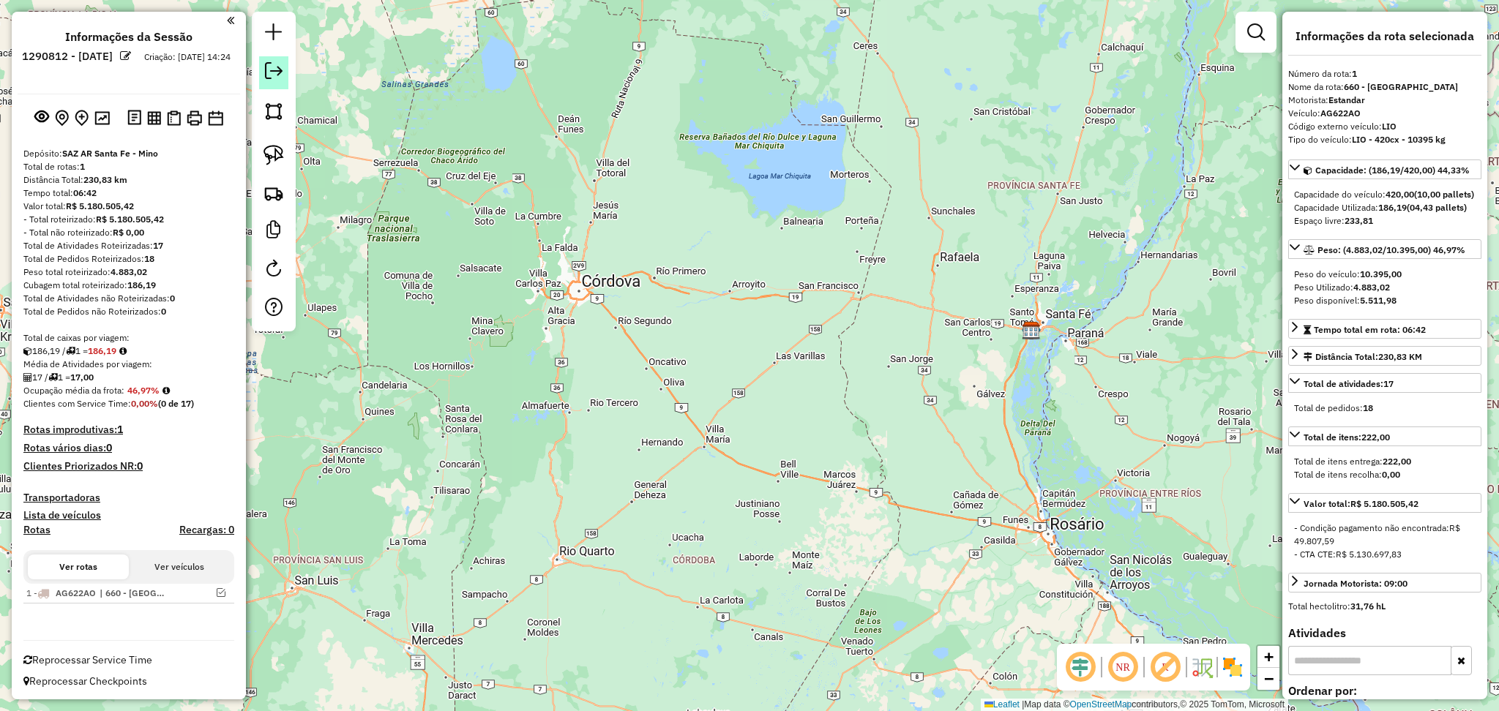
click at [285, 59] on link at bounding box center [273, 72] width 29 height 33
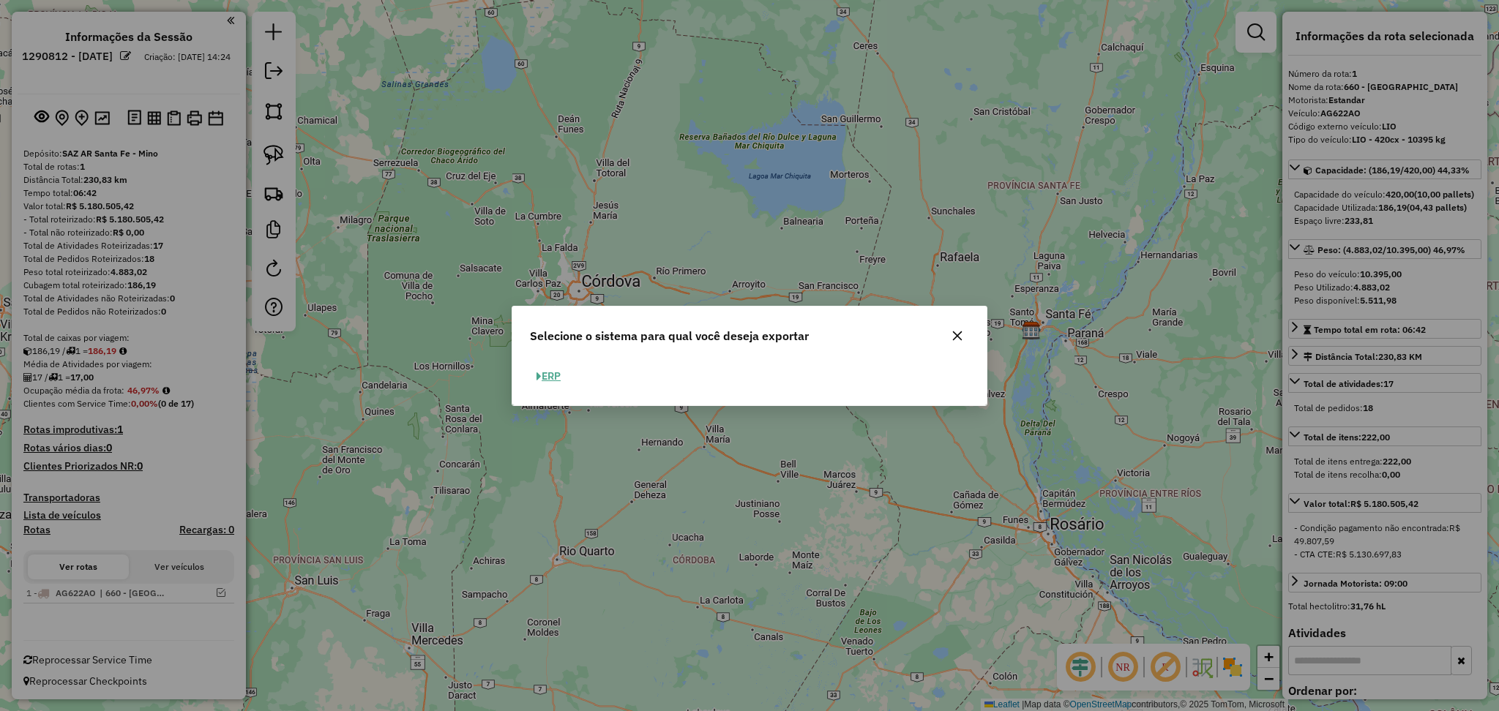
click at [547, 372] on button "ERP" at bounding box center [548, 376] width 37 height 23
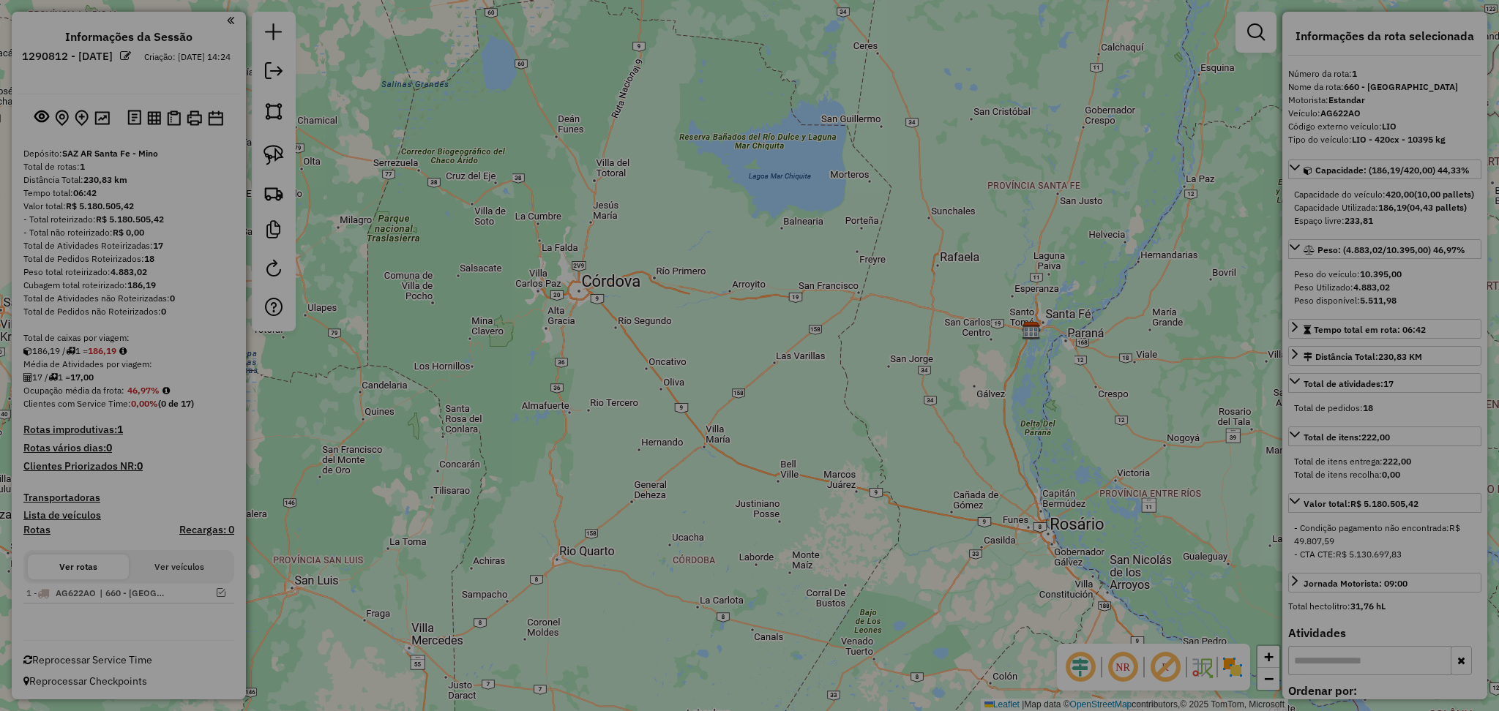
select select "*********"
select select "**"
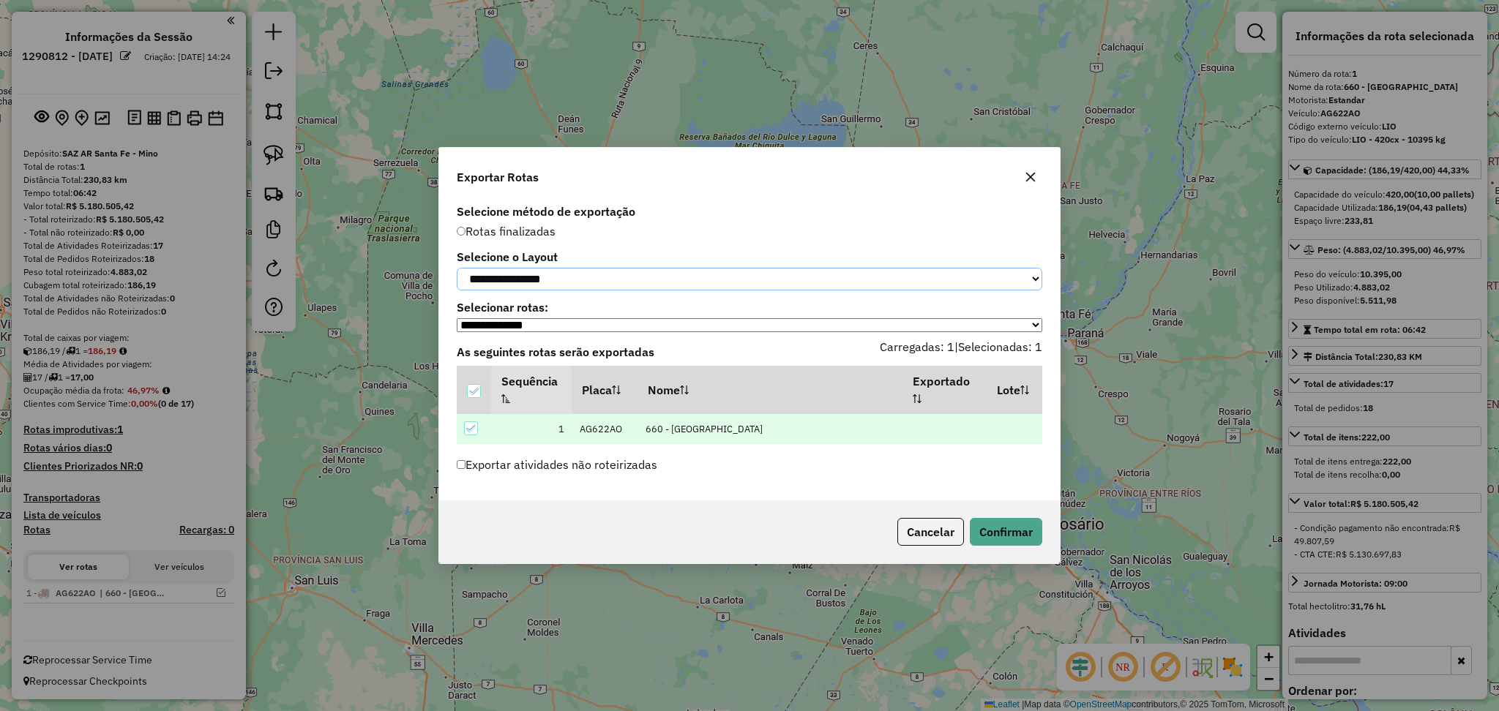
click at [594, 276] on select "**********" at bounding box center [749, 279] width 585 height 23
select select "*********"
click at [457, 268] on select "**********" at bounding box center [749, 279] width 585 height 23
click at [1009, 537] on button "Confirmar" at bounding box center [1006, 532] width 72 height 28
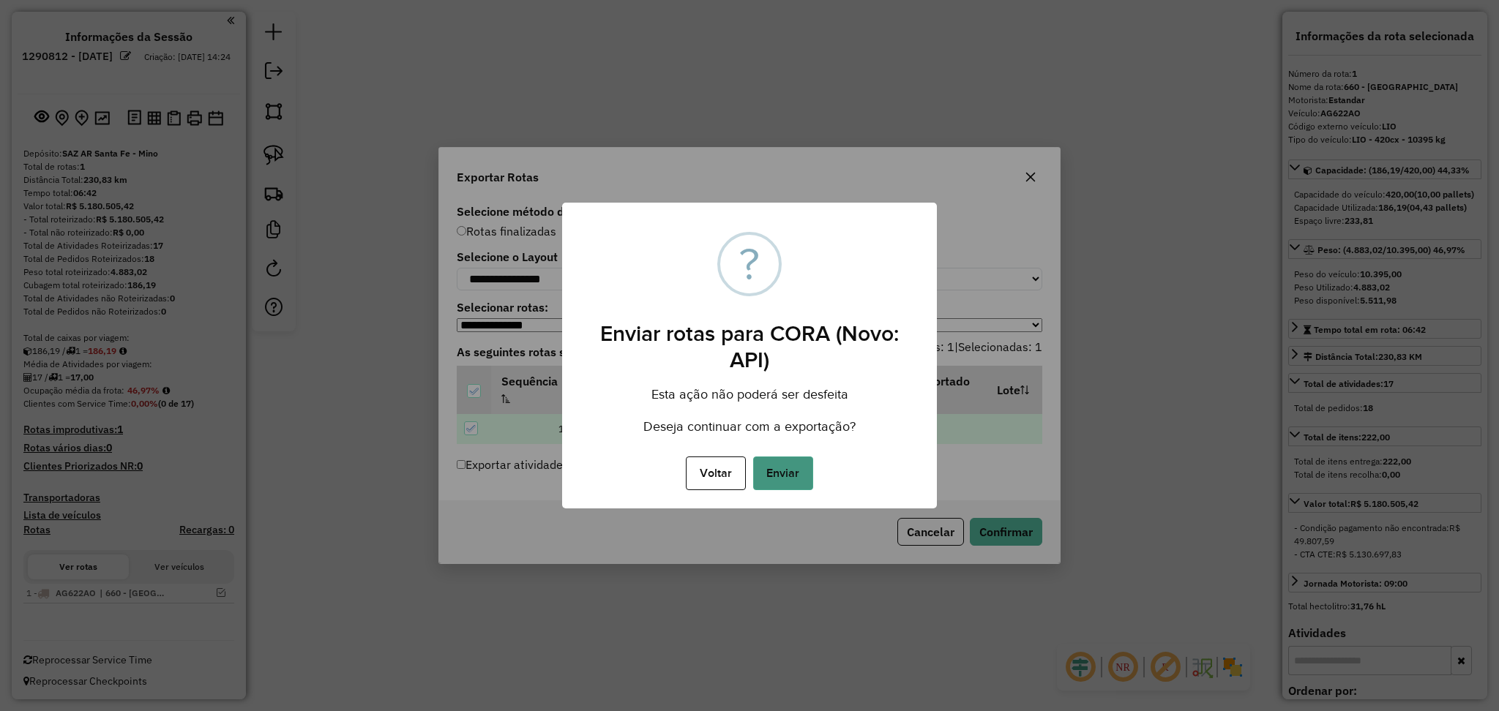
click at [780, 471] on button "Enviar" at bounding box center [783, 474] width 60 height 34
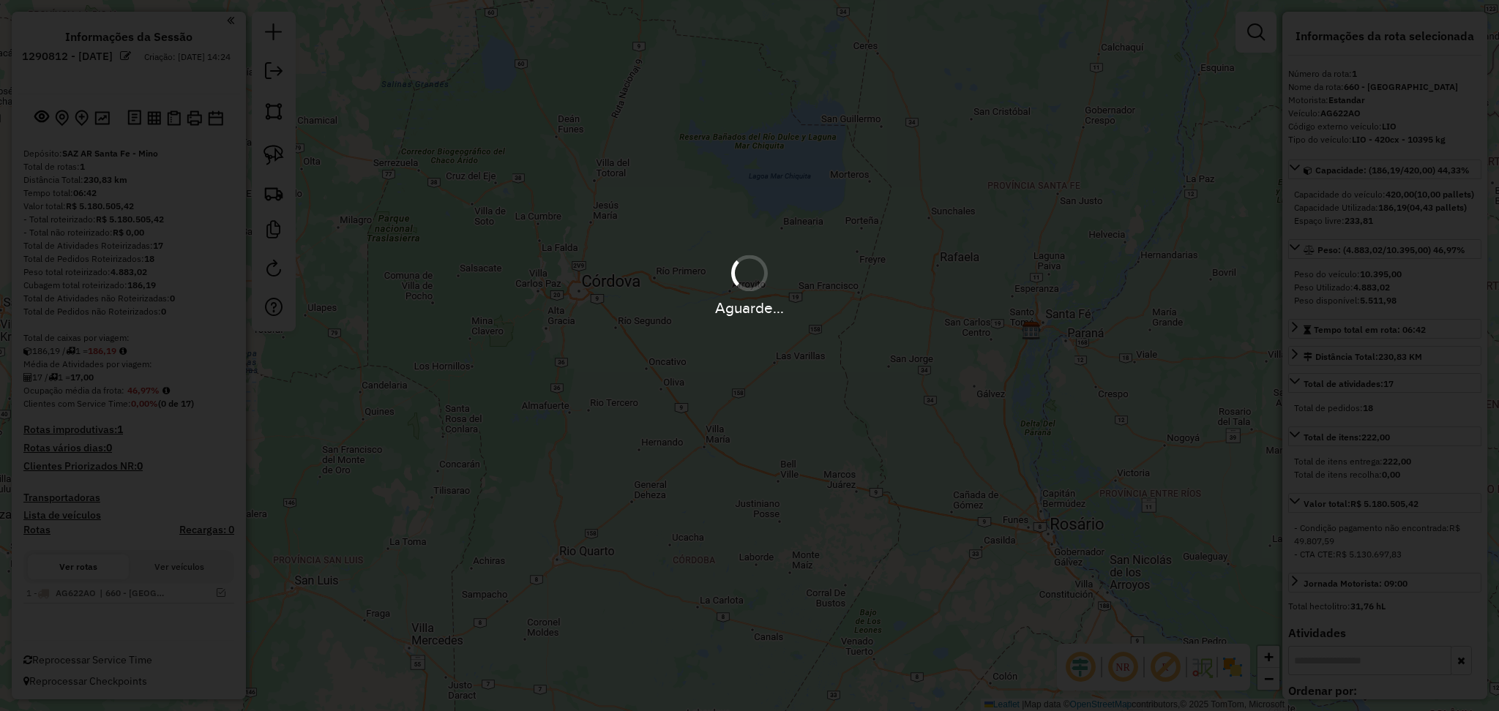
scroll to position [18, 0]
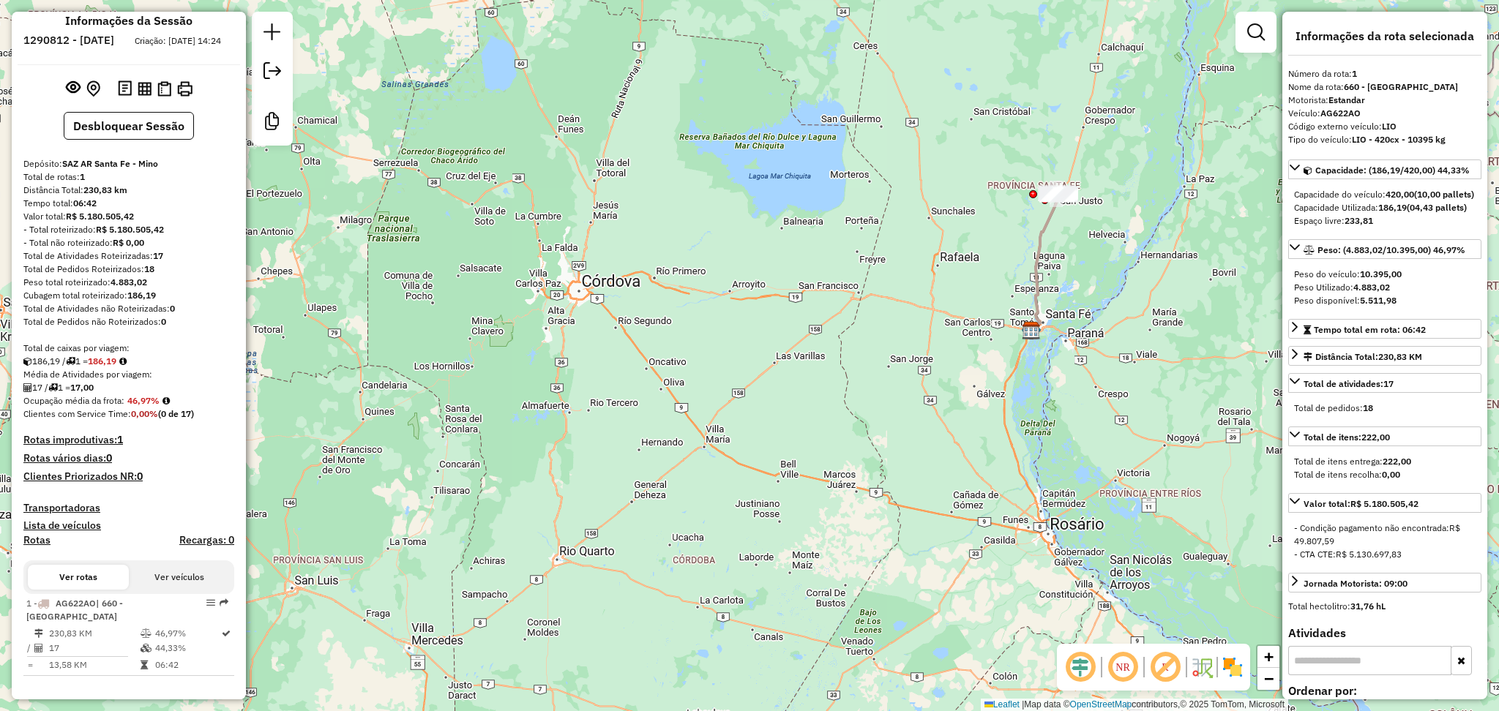
click at [1037, 241] on icon at bounding box center [1044, 262] width 26 height 135
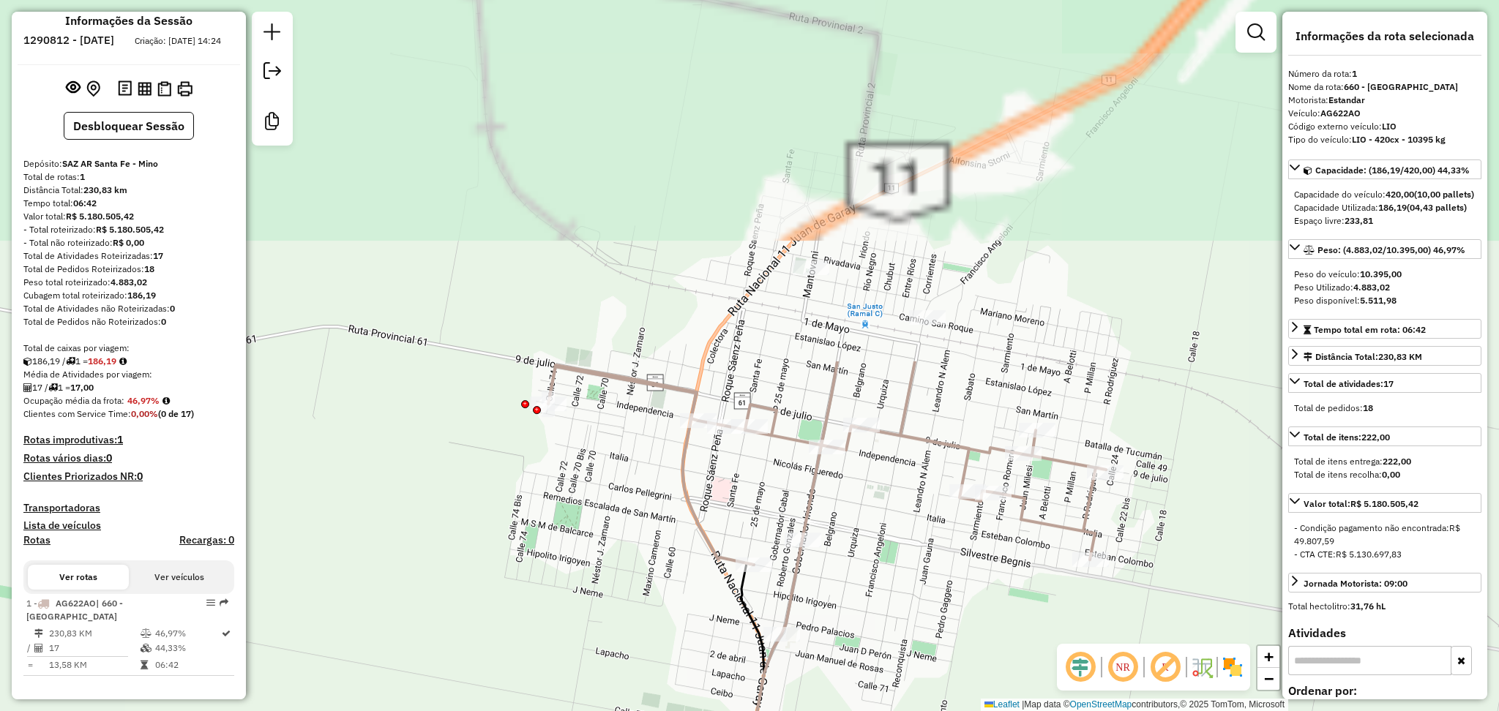
drag, startPoint x: 870, startPoint y: 210, endPoint x: 892, endPoint y: 579, distance: 369.5
click at [952, 621] on div "Janela de atendimento Grade de atendimento Capacidade Transportadoras Veículos …" at bounding box center [749, 355] width 1499 height 711
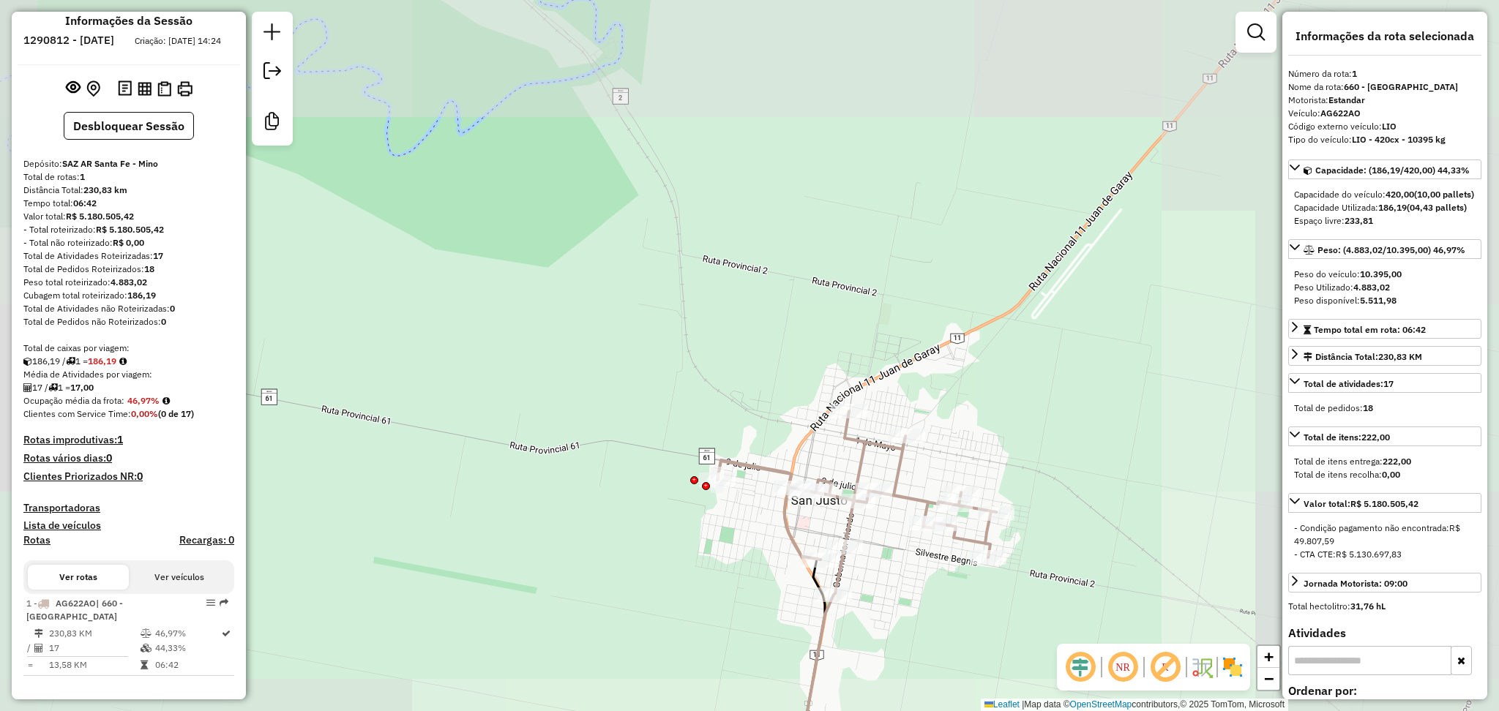
drag, startPoint x: 944, startPoint y: 626, endPoint x: 771, endPoint y: 393, distance: 290.4
click at [771, 393] on div "Janela de atendimento Grade de atendimento Capacidade Transportadoras Veículos …" at bounding box center [749, 355] width 1499 height 711
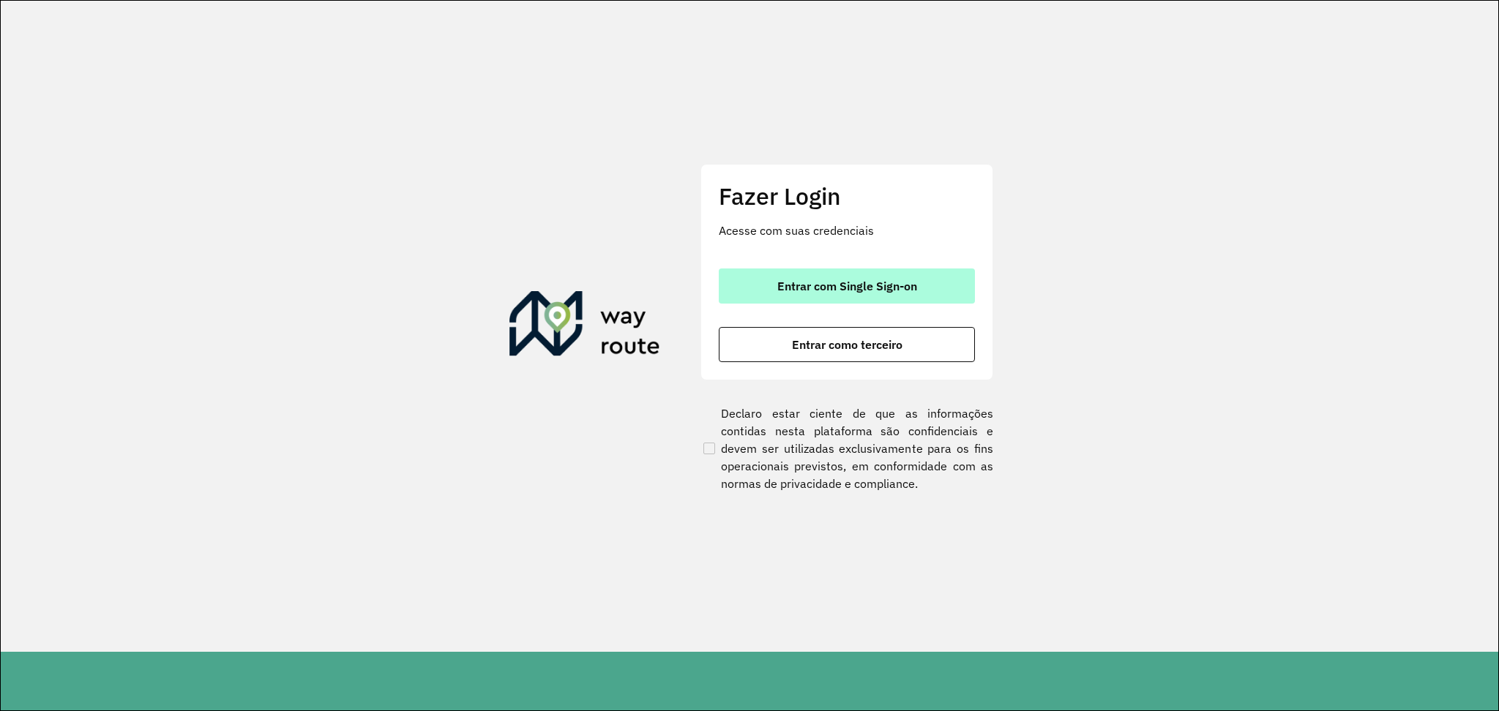
click at [839, 280] on span "Entrar com Single Sign-on" at bounding box center [847, 286] width 140 height 12
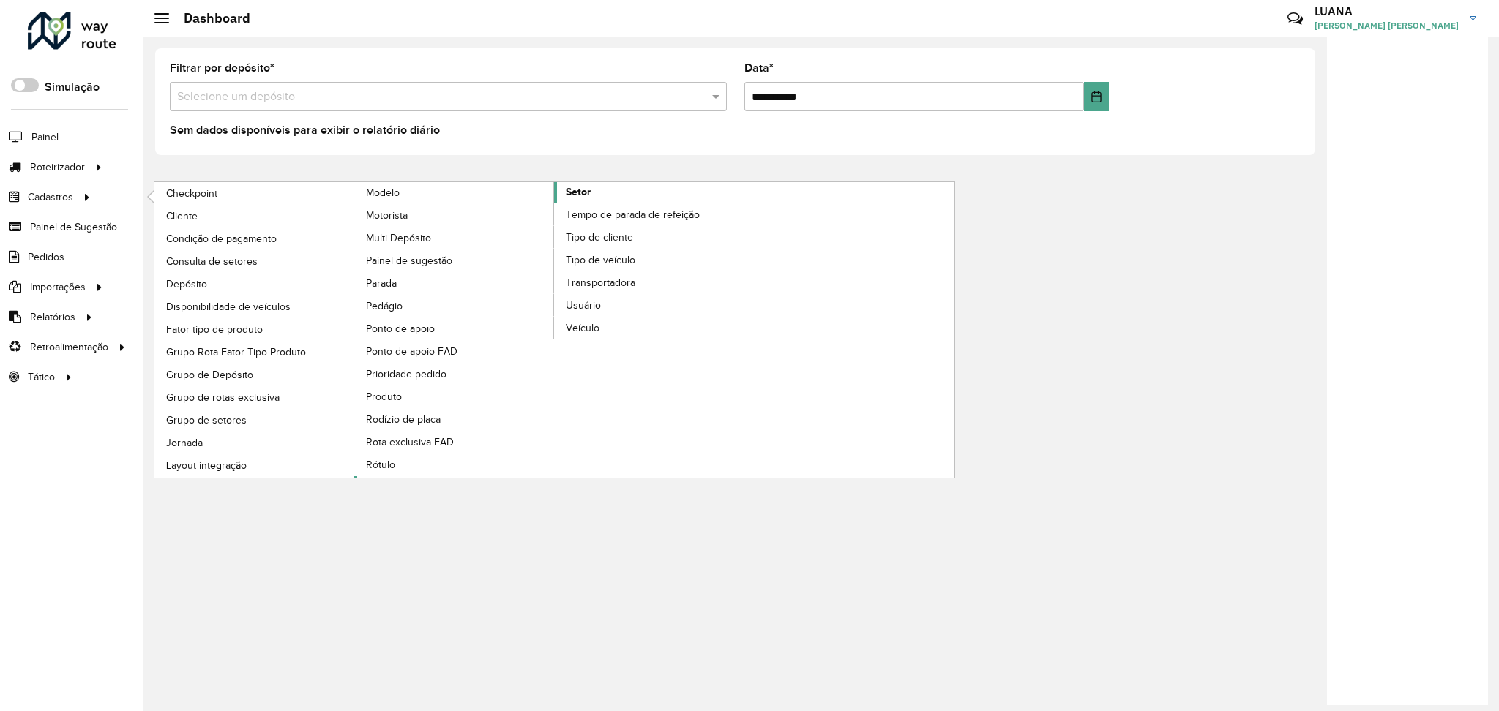
click at [618, 187] on link "Setor" at bounding box center [554, 330] width 400 height 296
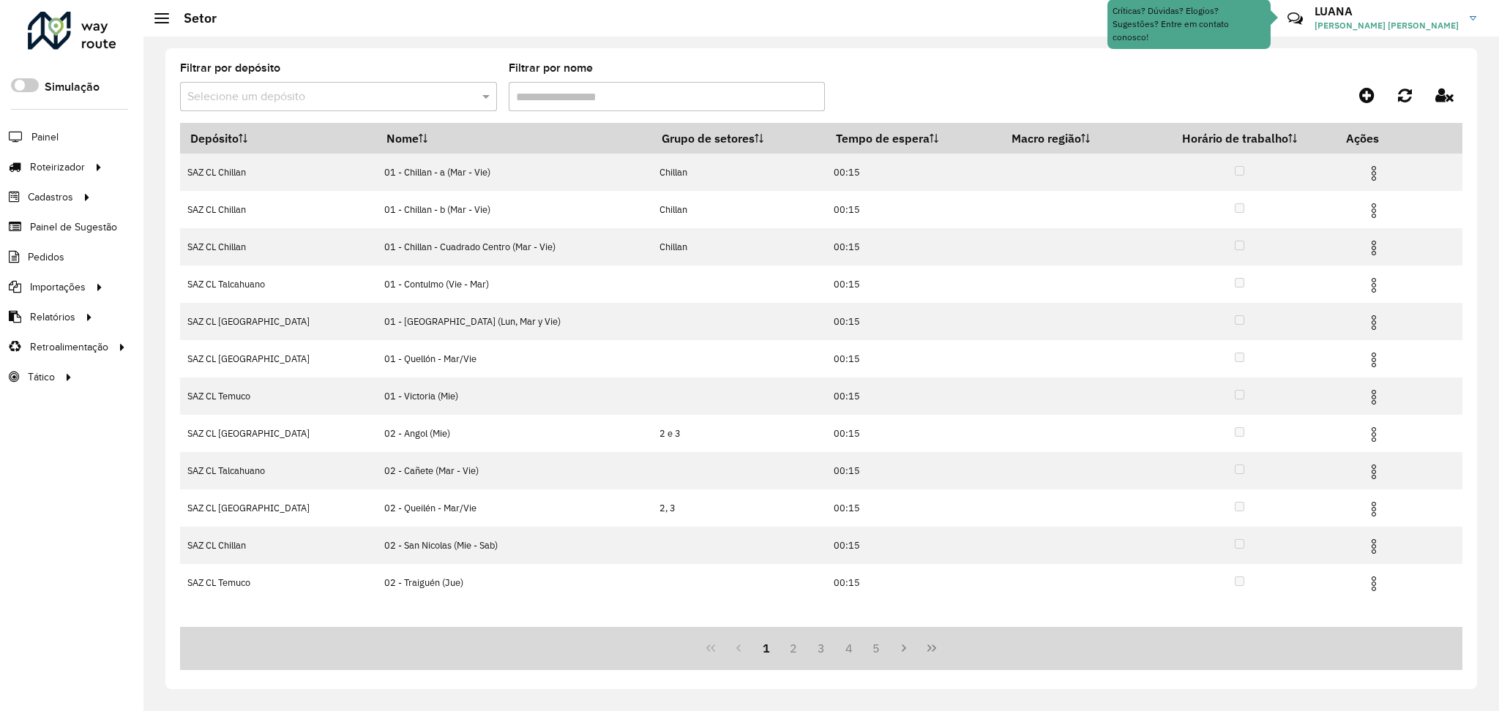
click at [372, 93] on input "text" at bounding box center [323, 98] width 273 height 18
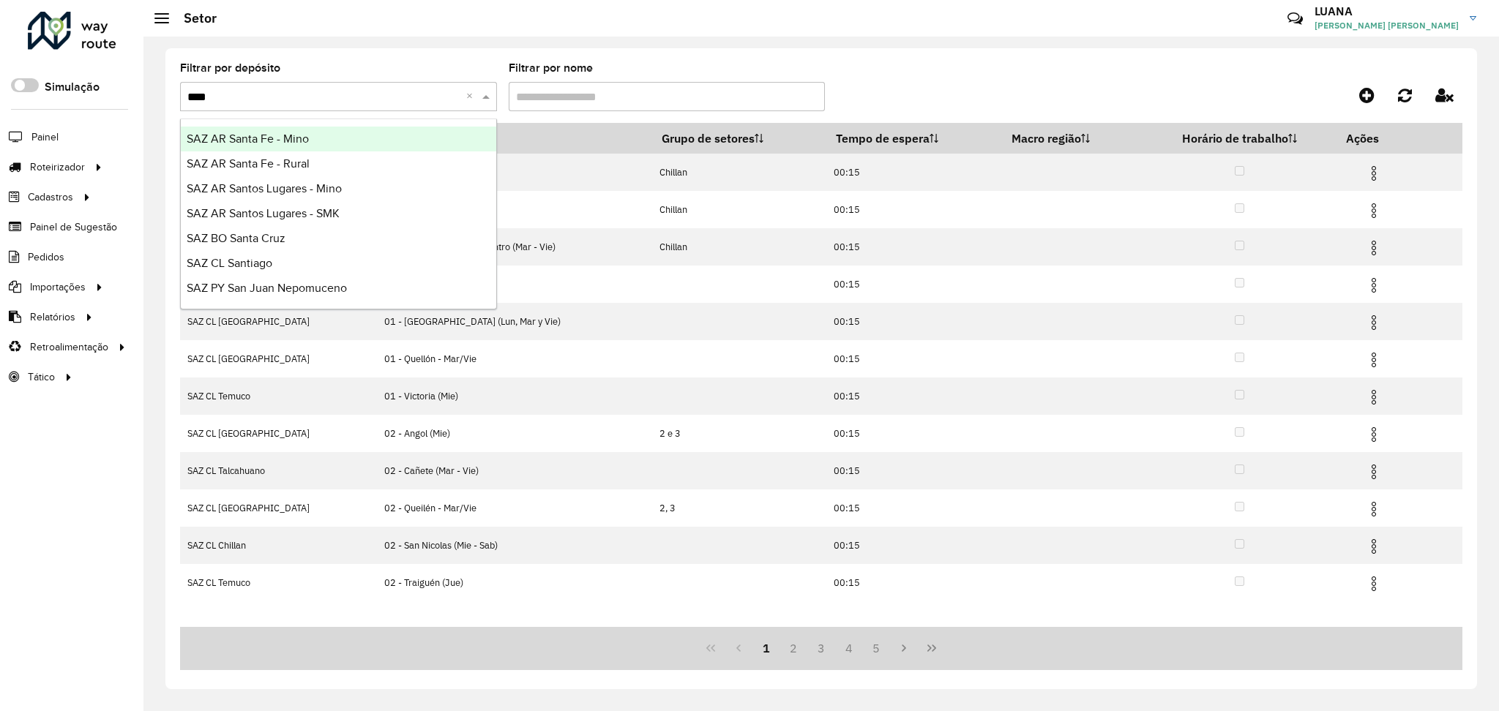
type input "*****"
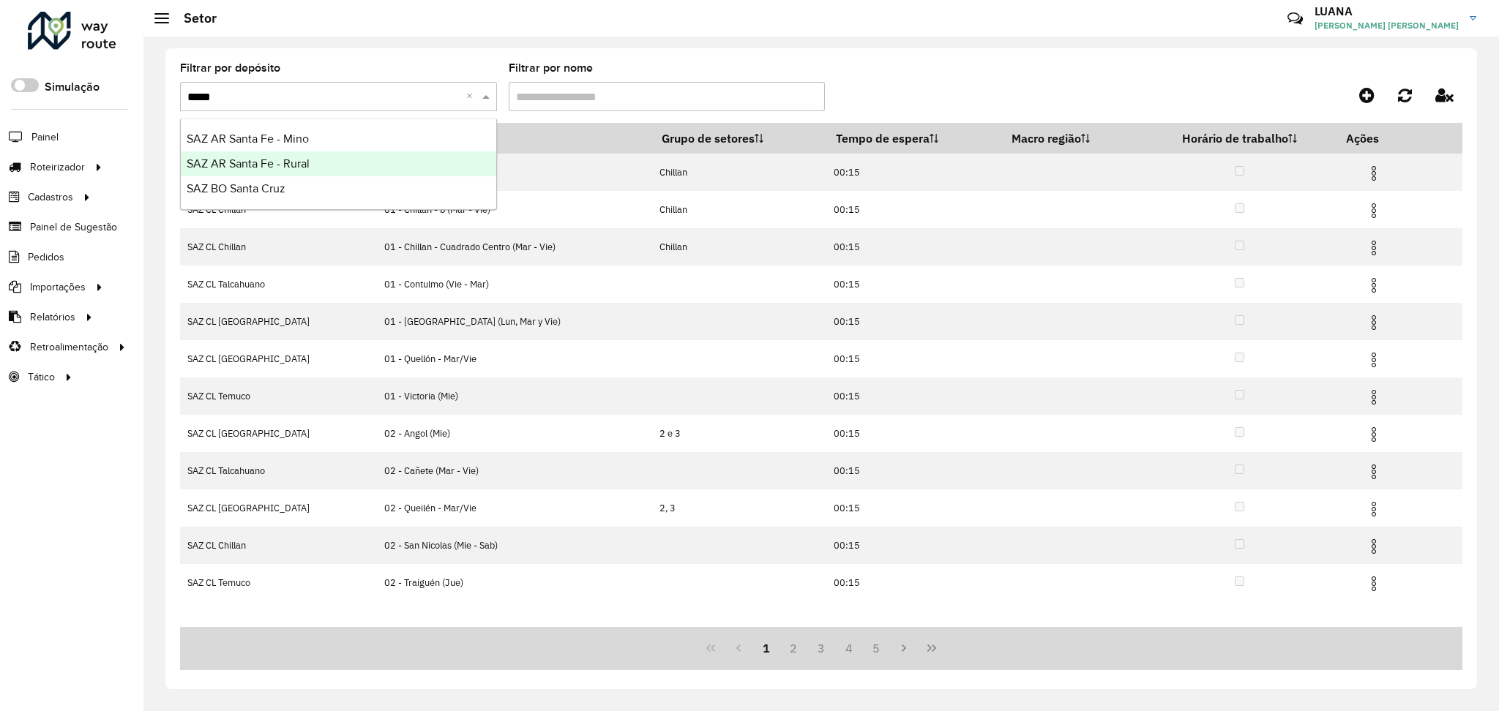
click at [386, 155] on div "SAZ AR Santa Fe - Rural" at bounding box center [338, 163] width 315 height 25
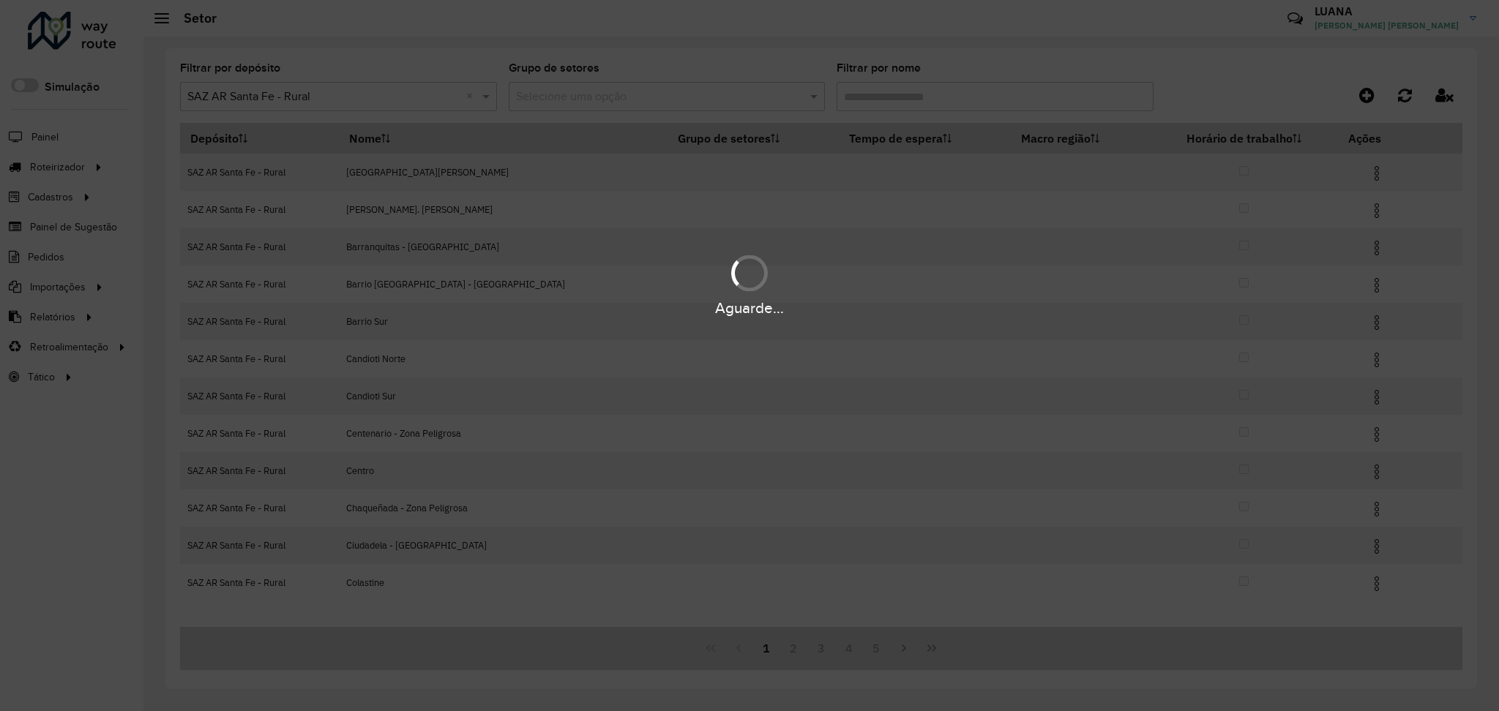
click at [329, 95] on hb-app "Aguarde... Pop-up bloqueado! Seu navegador bloqueou automáticamente a abertura …" at bounding box center [749, 355] width 1499 height 711
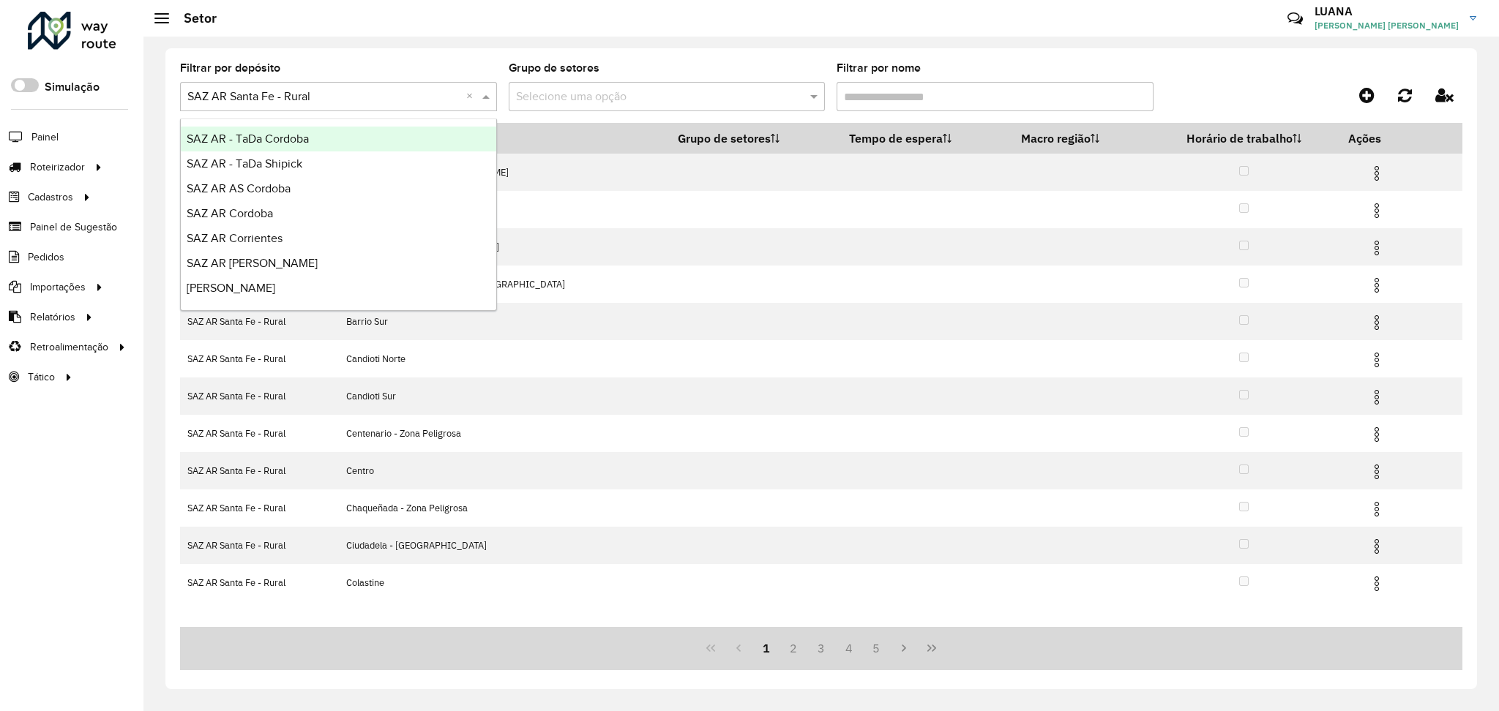
click at [328, 95] on input "text" at bounding box center [323, 98] width 273 height 18
type input "*****"
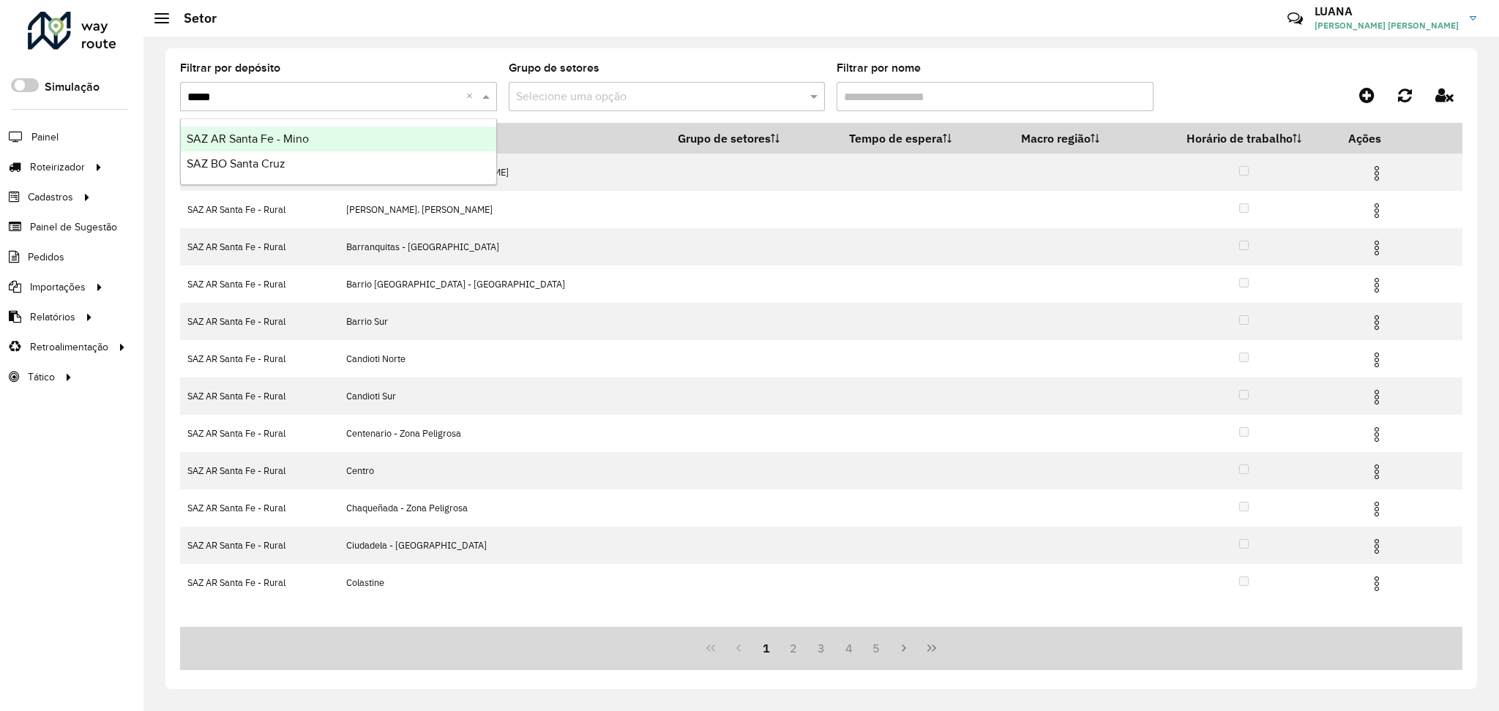
drag, startPoint x: 337, startPoint y: 134, endPoint x: 352, endPoint y: 146, distance: 19.2
click at [337, 135] on div "SAZ AR Santa Fe - Mino" at bounding box center [338, 139] width 315 height 25
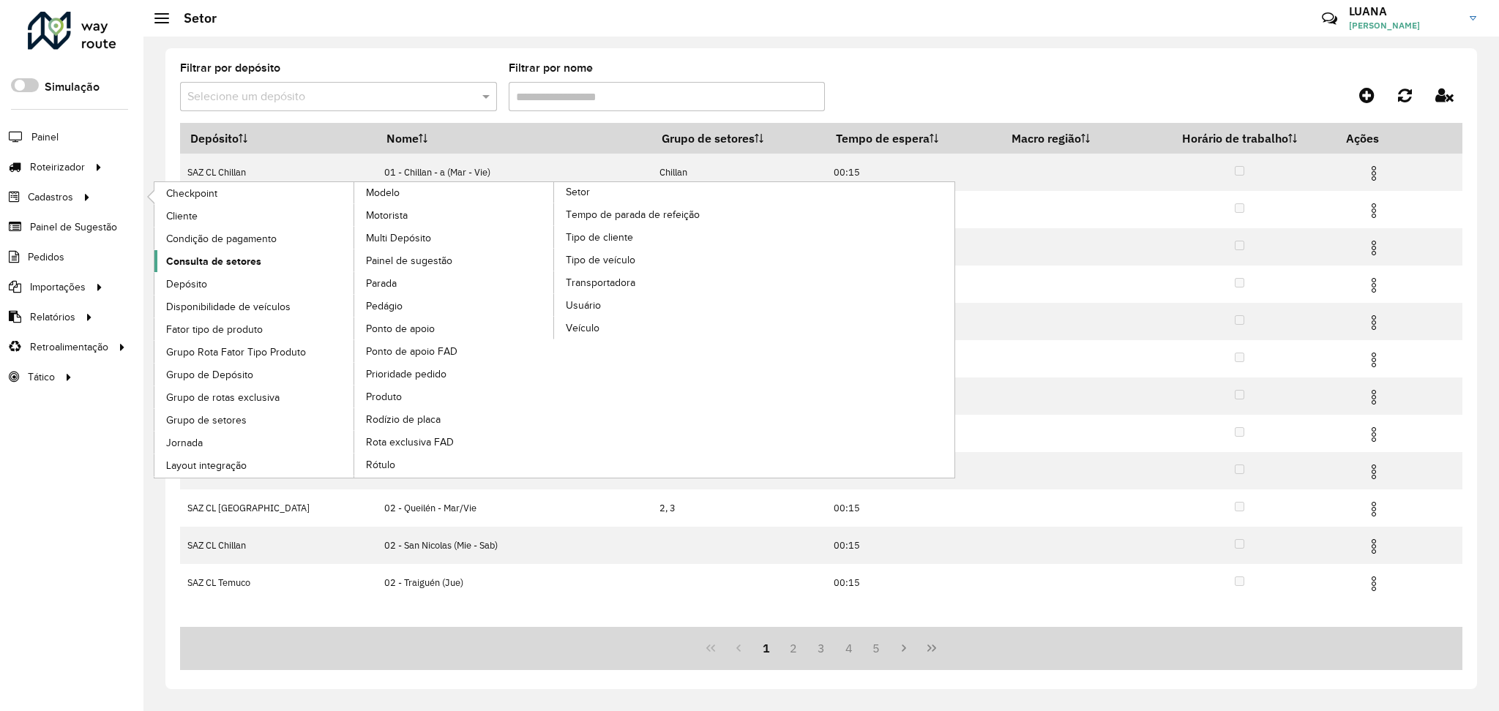
click at [255, 259] on span "Consulta de setores" at bounding box center [213, 261] width 95 height 15
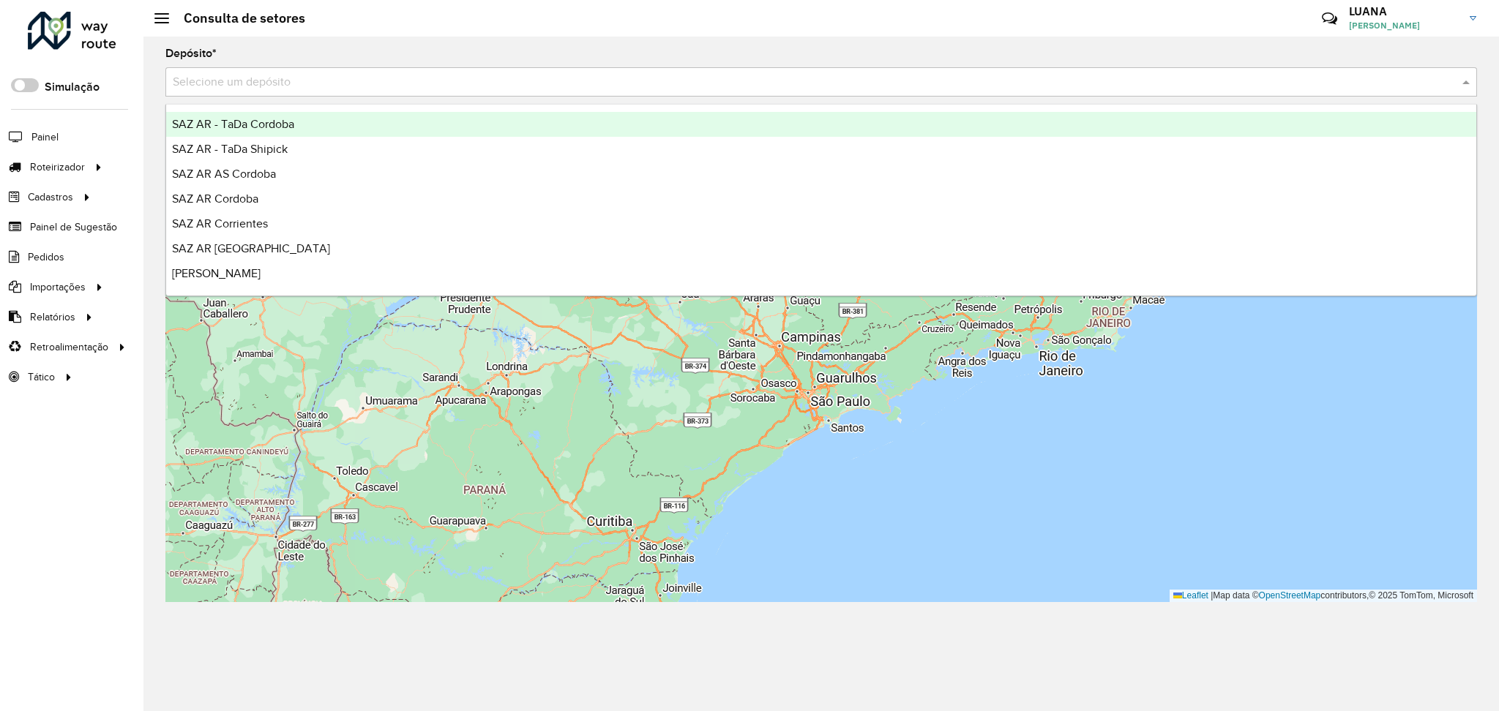
click at [563, 81] on input "text" at bounding box center [806, 83] width 1267 height 18
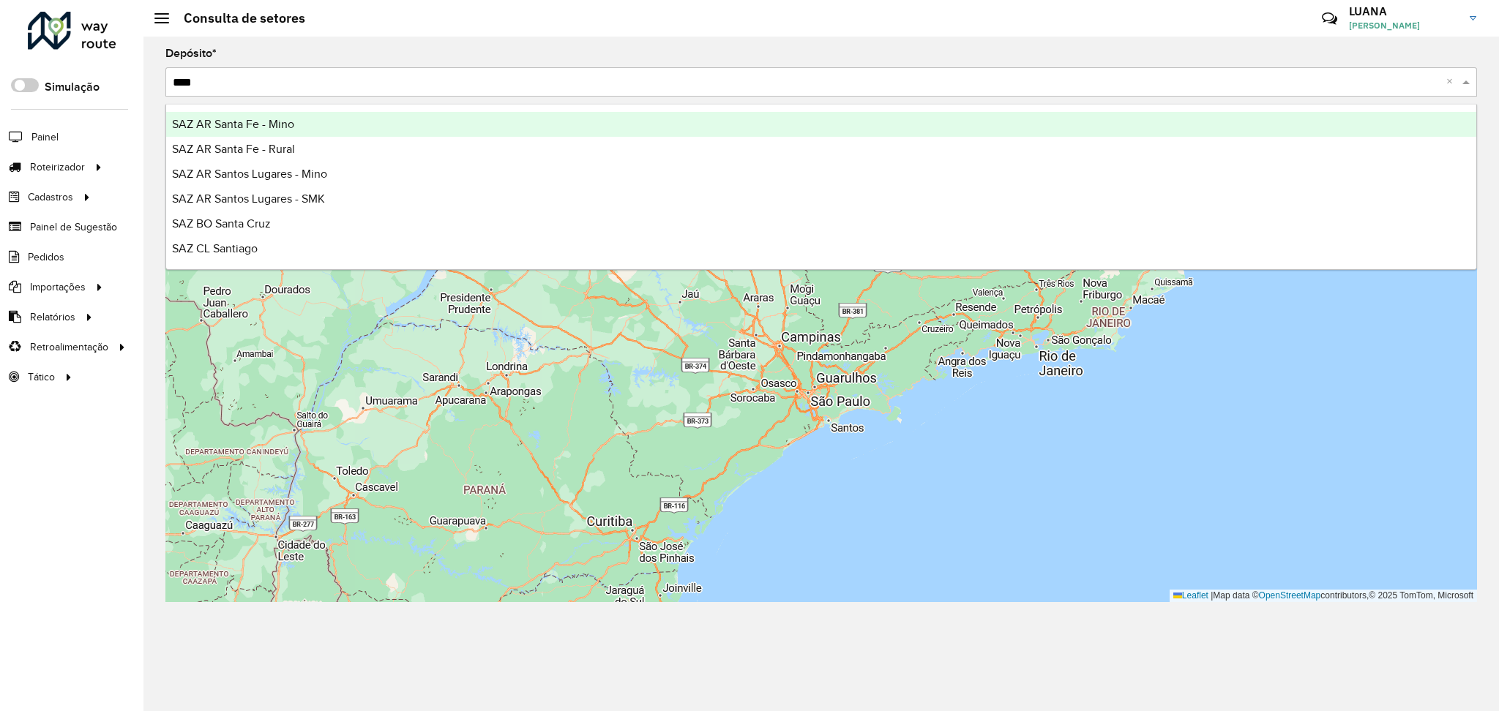
type input "*****"
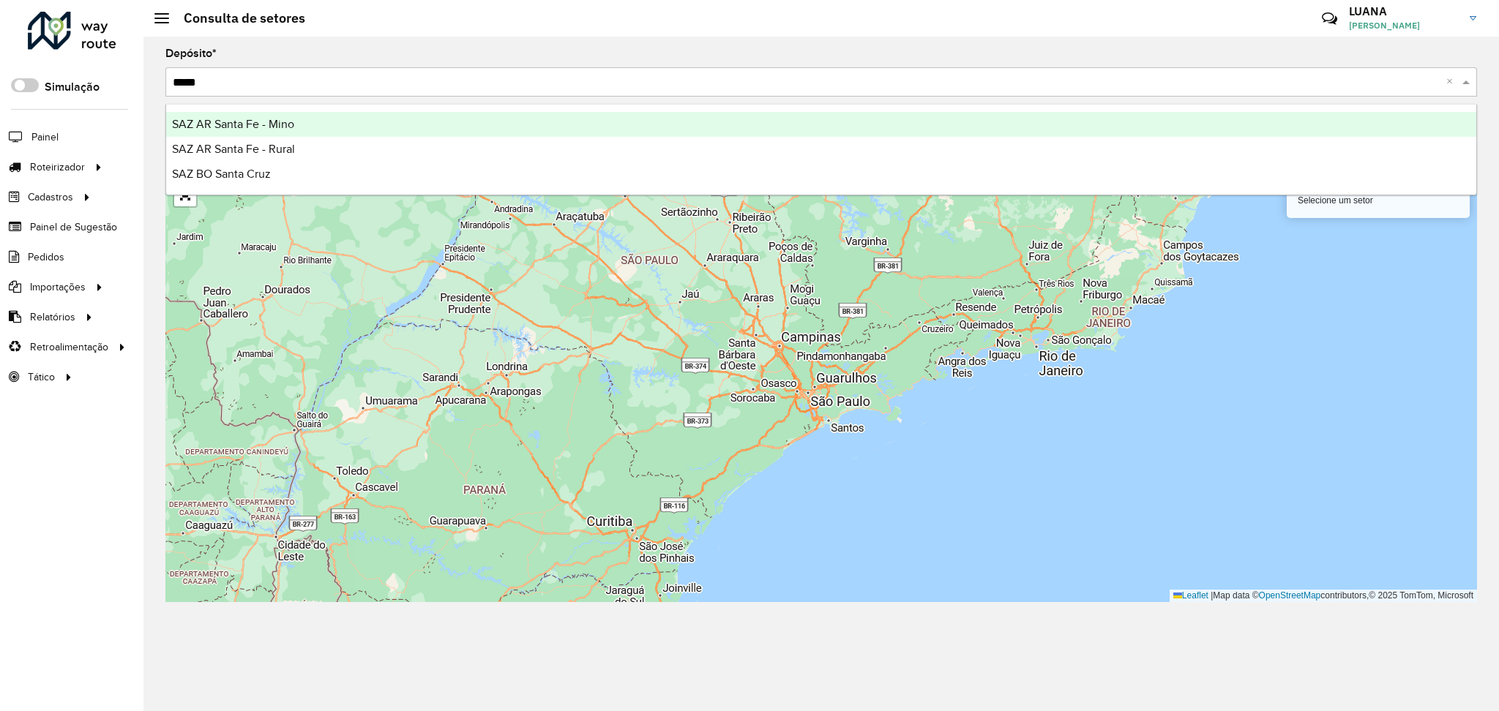
click at [555, 110] on ng-dropdown-panel "SAZ AR Santa Fe - Mino SAZ AR Santa Fe - Rural SAZ BO Santa Cruz" at bounding box center [820, 149] width 1311 height 91
click at [569, 114] on div "SAZ AR Santa Fe - Mino" at bounding box center [821, 124] width 1310 height 25
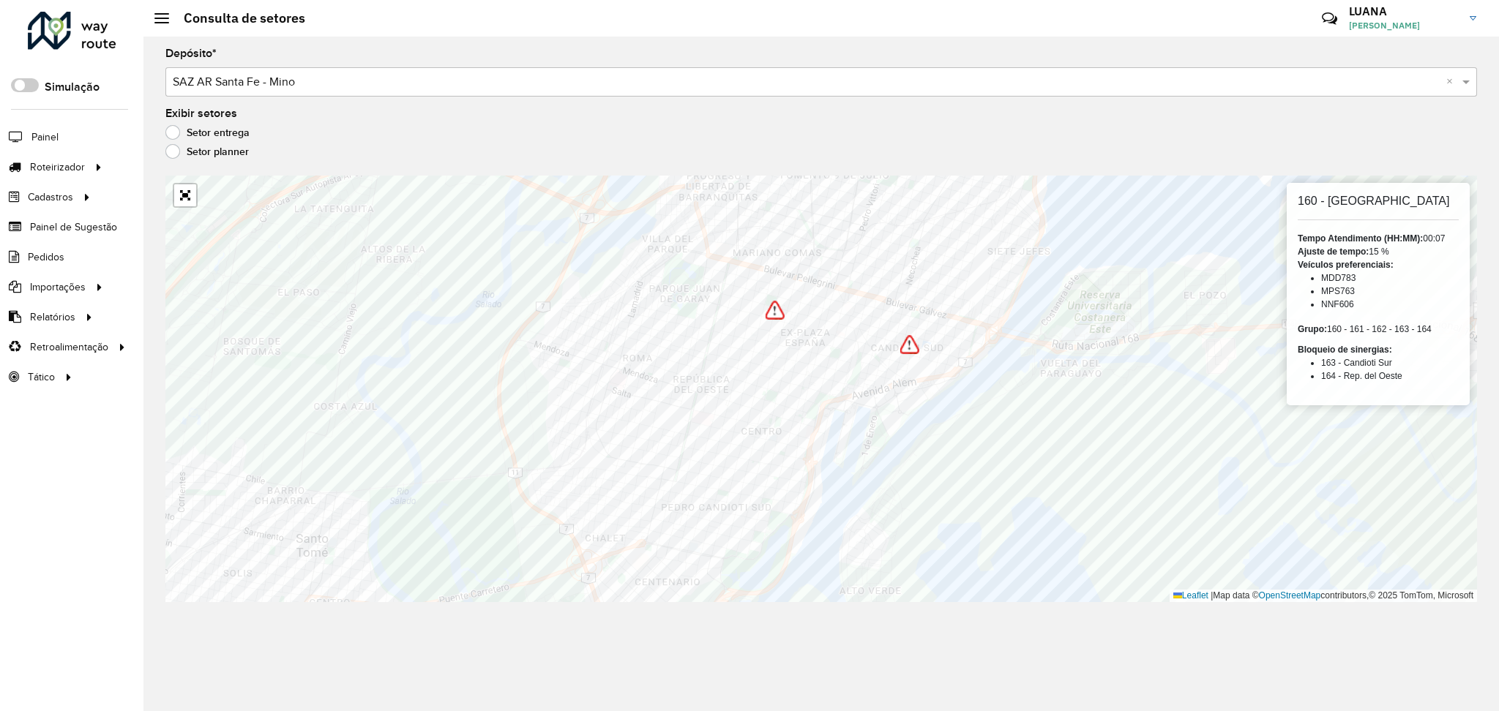
click at [1014, 640] on div "Depósito * Selecione um depósito × SAZ AR Santa Fe - Mino × Exibir setores Seto…" at bounding box center [820, 374] width 1355 height 675
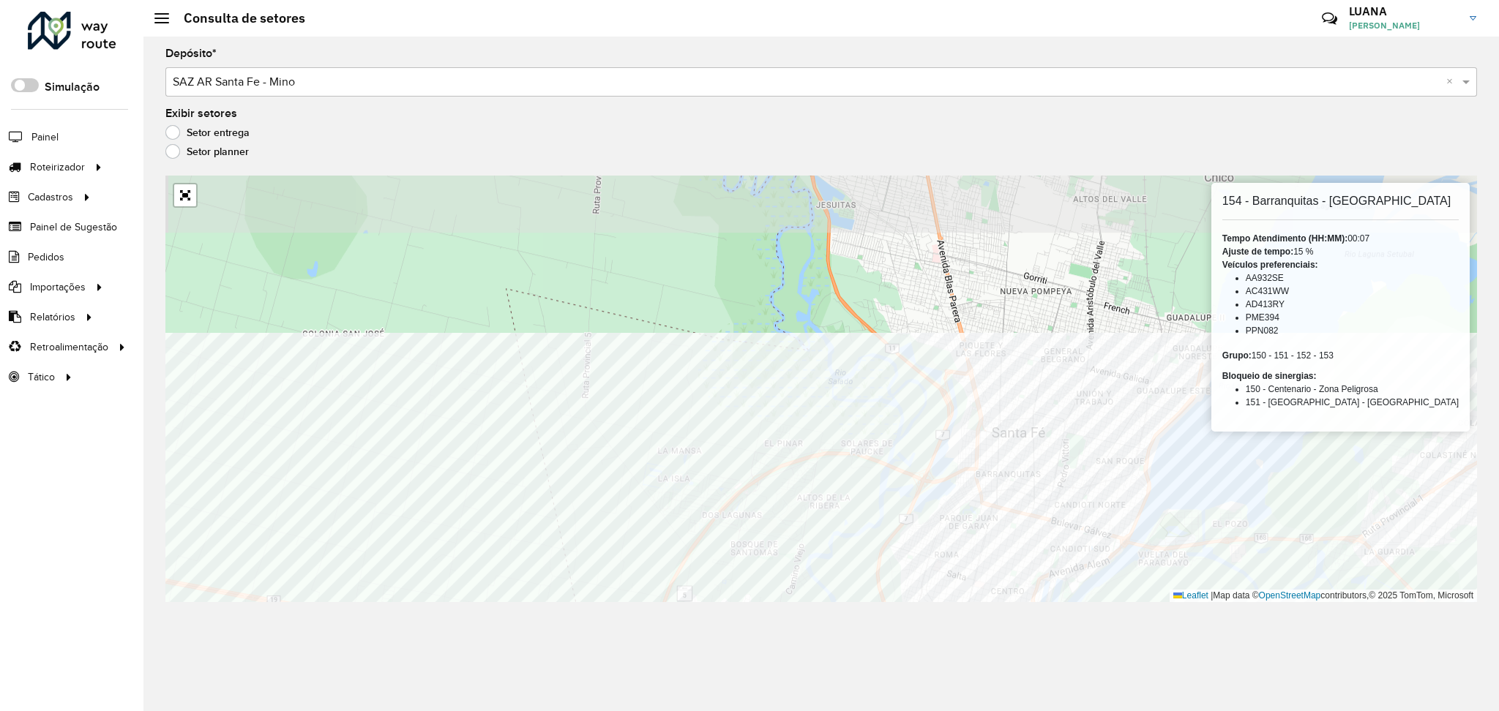
click at [1090, 674] on div "Depósito * Selecione um depósito × SAZ AR Santa Fe - Mino × Exibir setores Seto…" at bounding box center [820, 374] width 1355 height 675
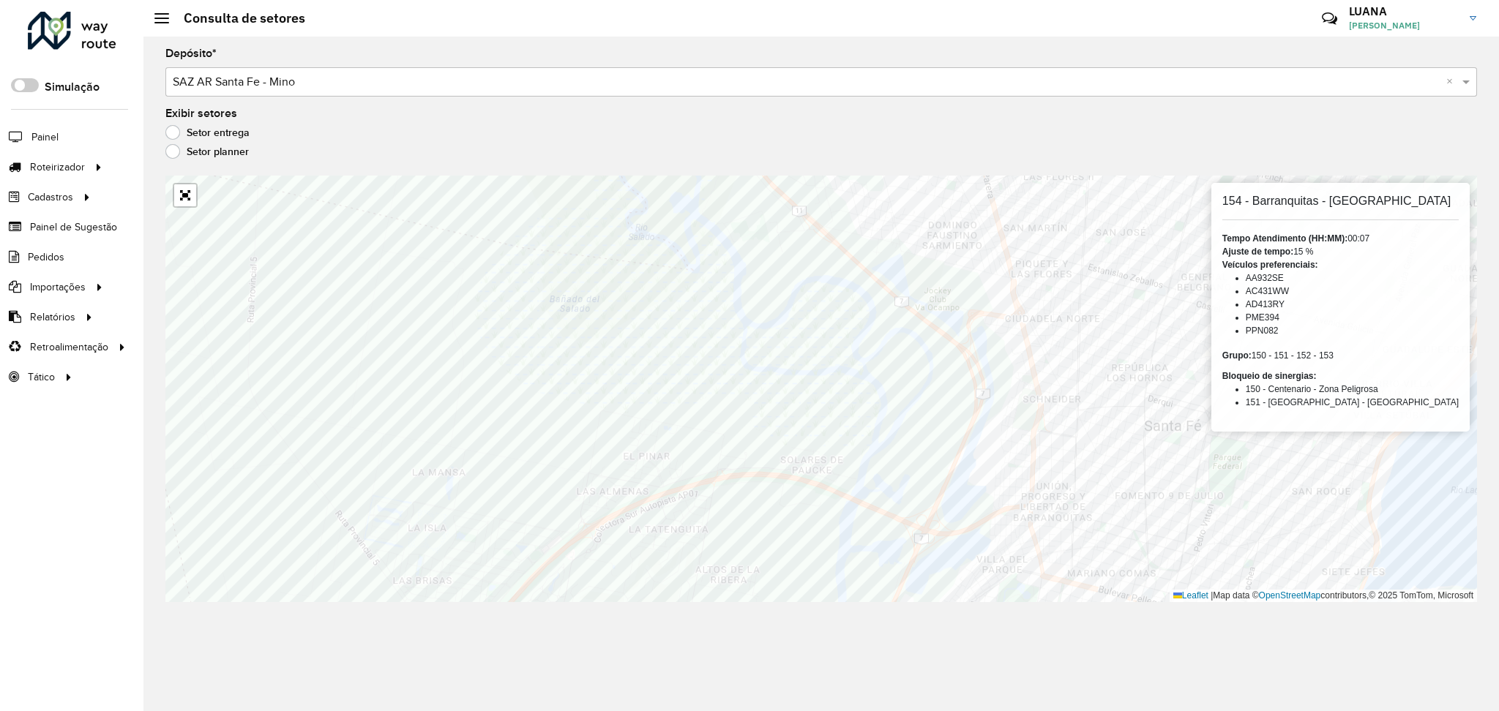
click at [1418, 672] on div "Depósito * Selecione um depósito × SAZ AR Santa Fe - Mino × Exibir setores Seto…" at bounding box center [820, 374] width 1355 height 675
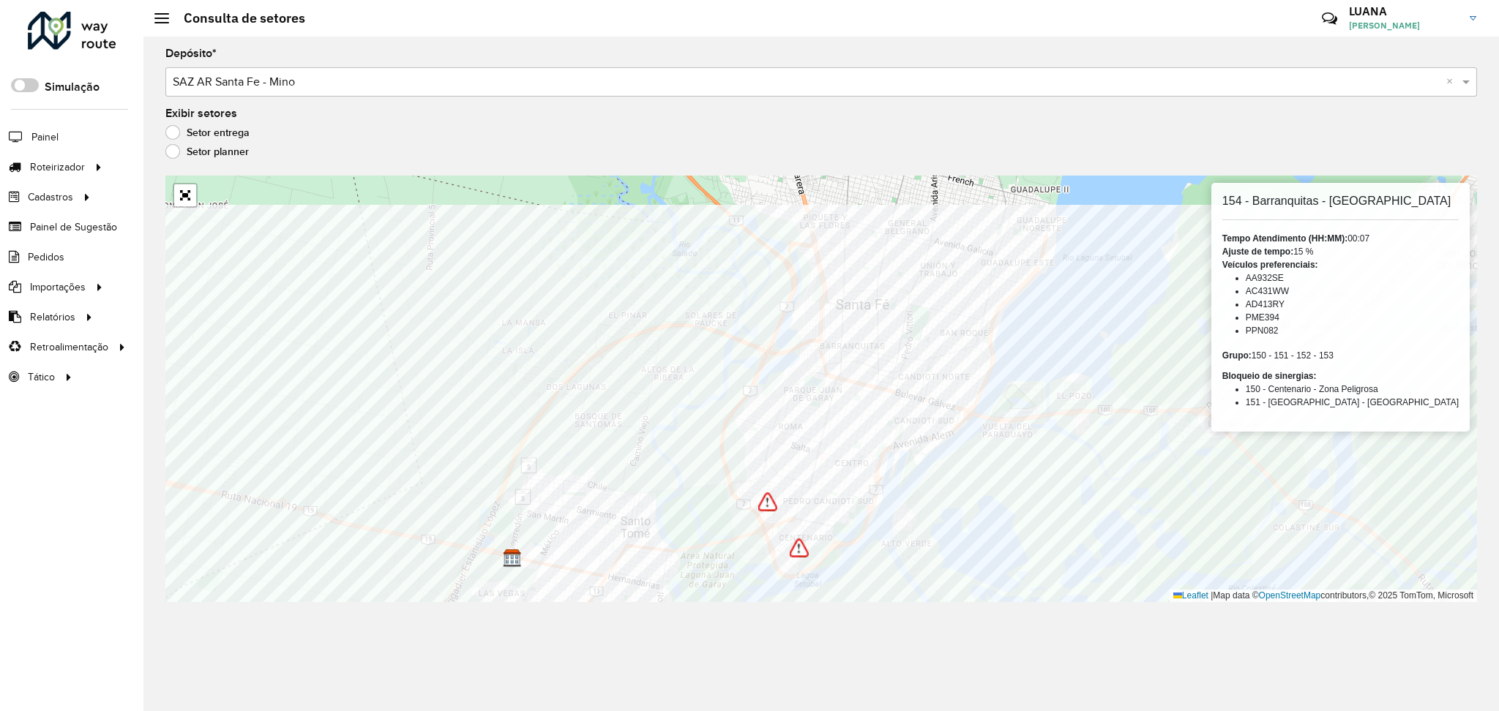
click at [955, 635] on div "Depósito * Selecione um depósito × SAZ AR Santa Fe - Mino × Exibir setores Seto…" at bounding box center [820, 374] width 1355 height 675
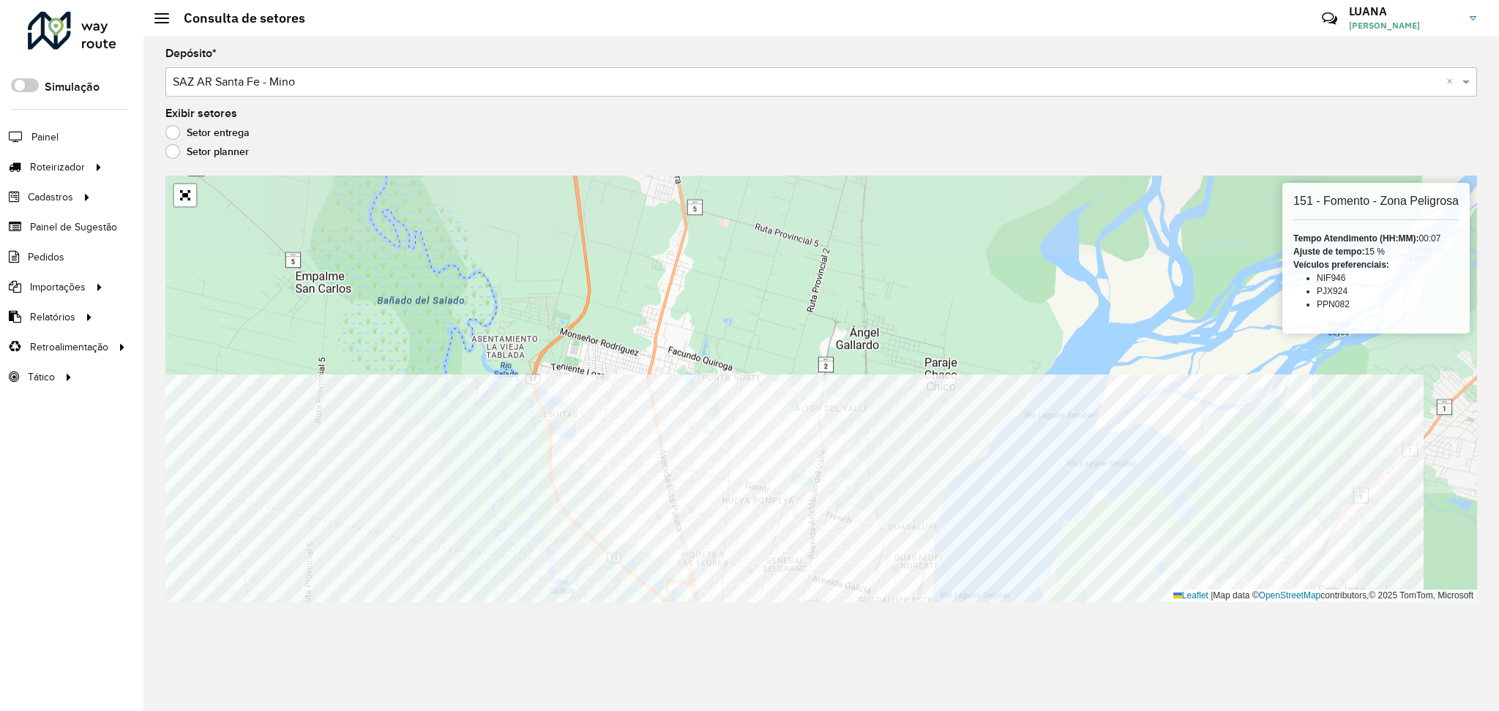
click at [1035, 610] on div "Depósito * Selecione um depósito × SAZ AR Santa Fe - Mino × Exibir setores Seto…" at bounding box center [820, 374] width 1355 height 675
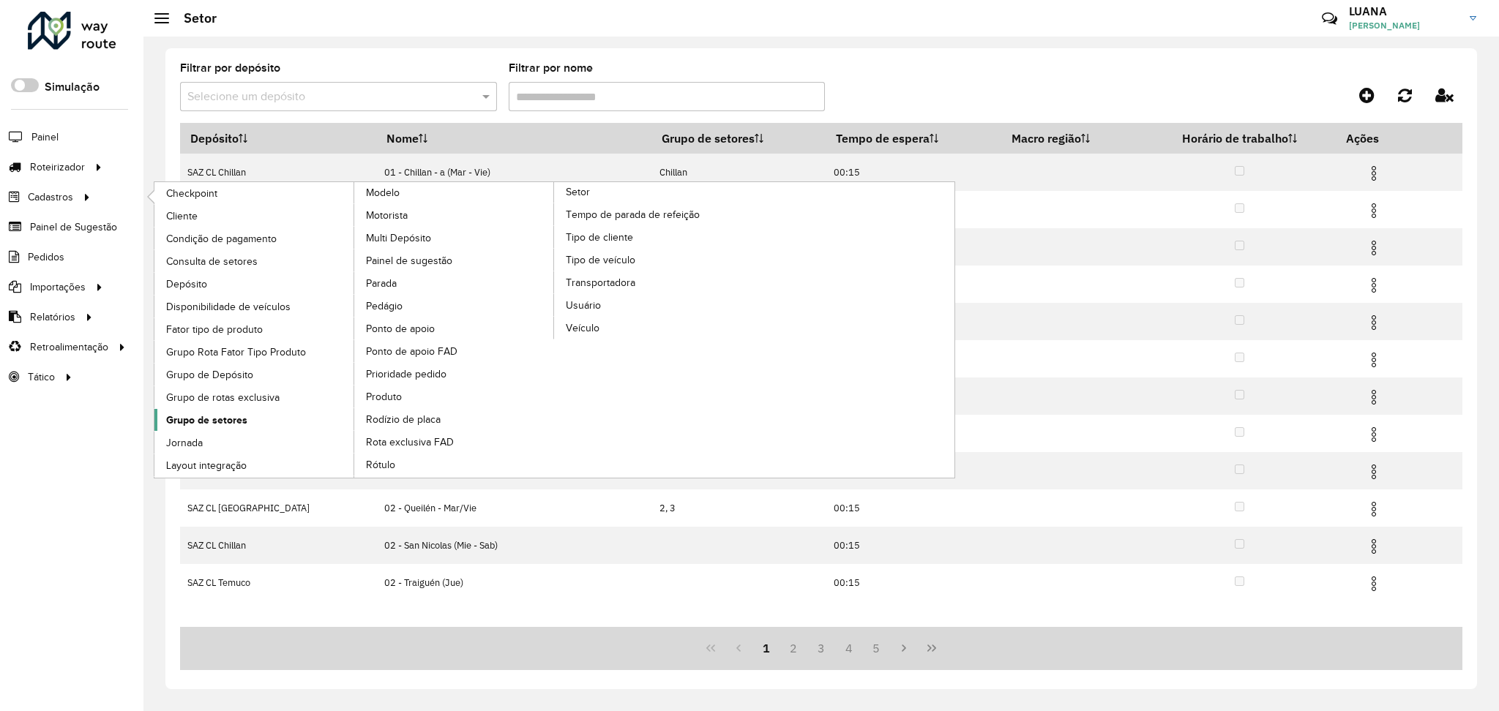
click at [244, 415] on span "Grupo de setores" at bounding box center [206, 420] width 81 height 15
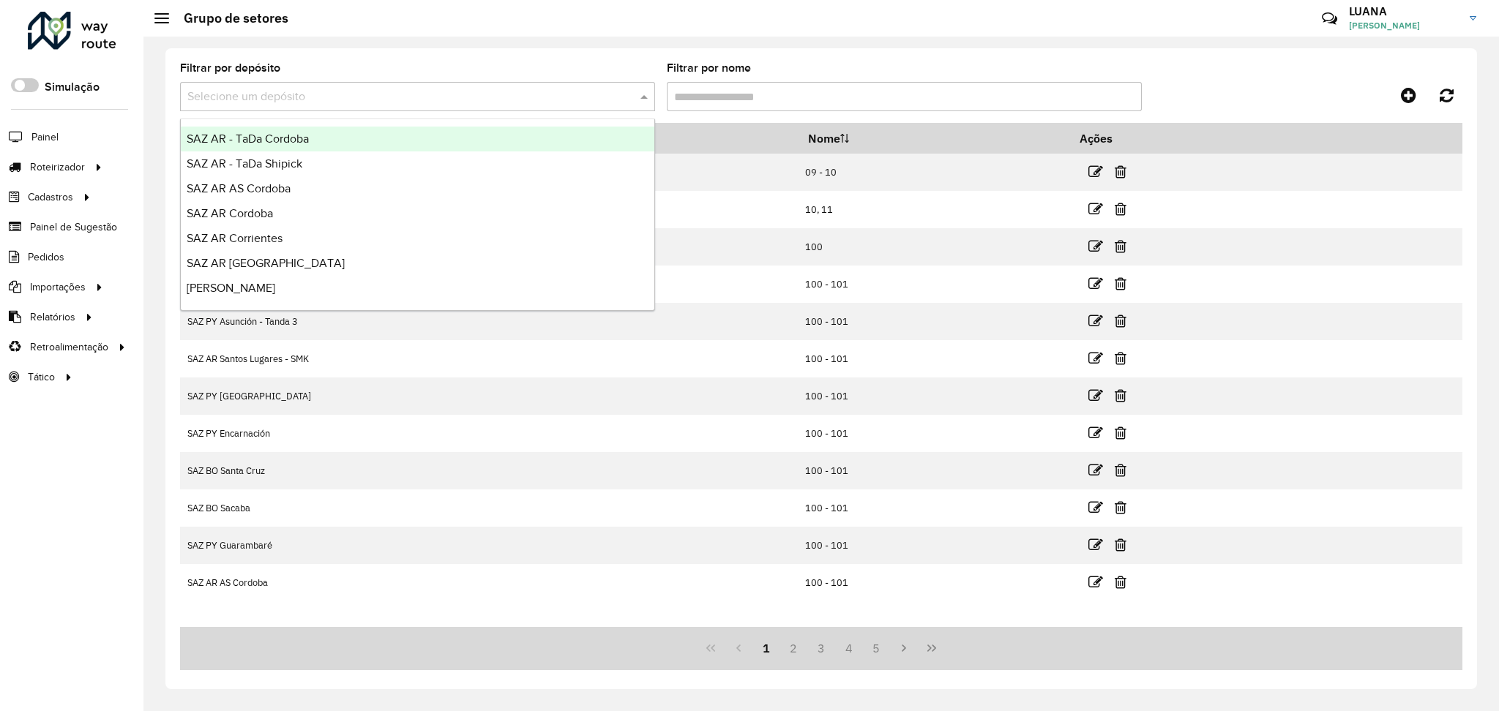
click at [376, 100] on input "text" at bounding box center [402, 98] width 431 height 18
type input "*****"
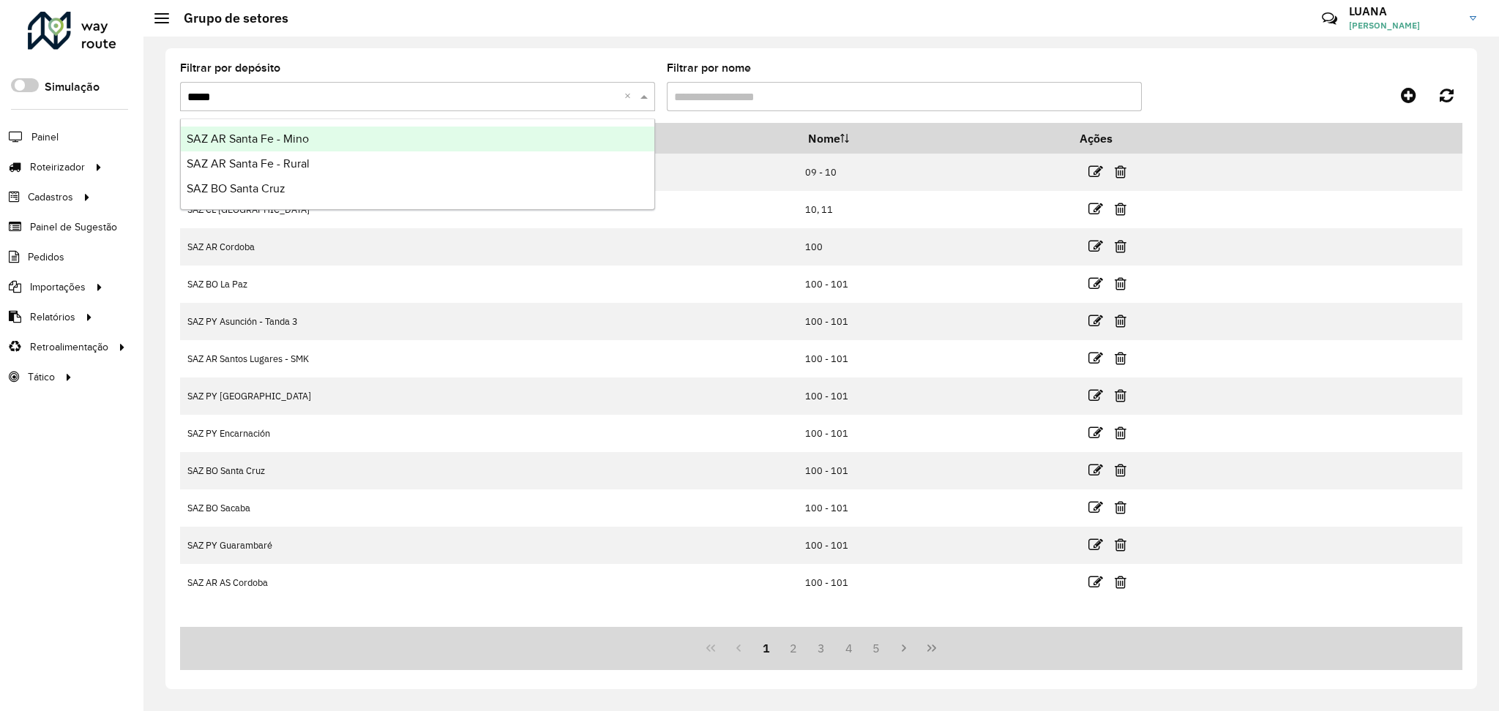
click at [379, 133] on div "SAZ AR Santa Fe - Mino" at bounding box center [417, 139] width 473 height 25
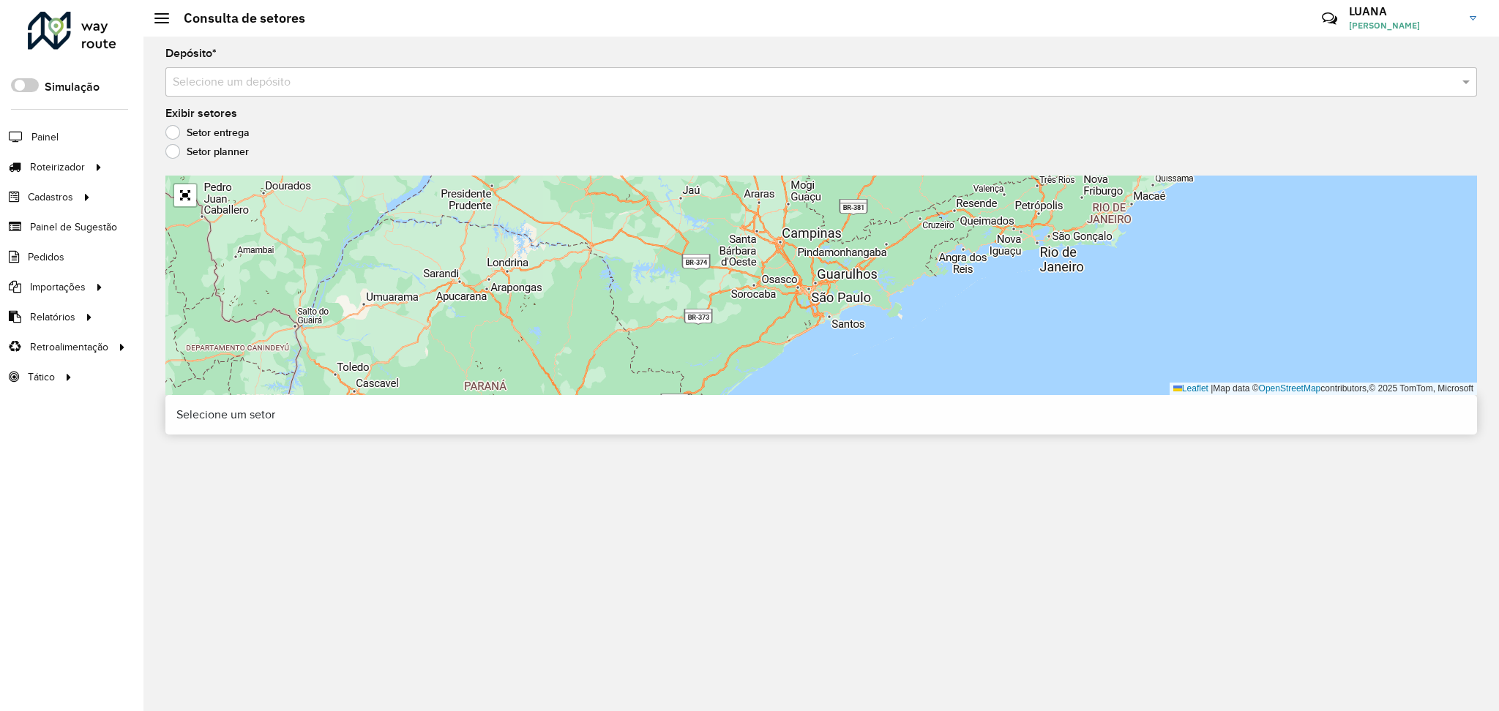
click at [1047, 80] on input "text" at bounding box center [806, 83] width 1267 height 18
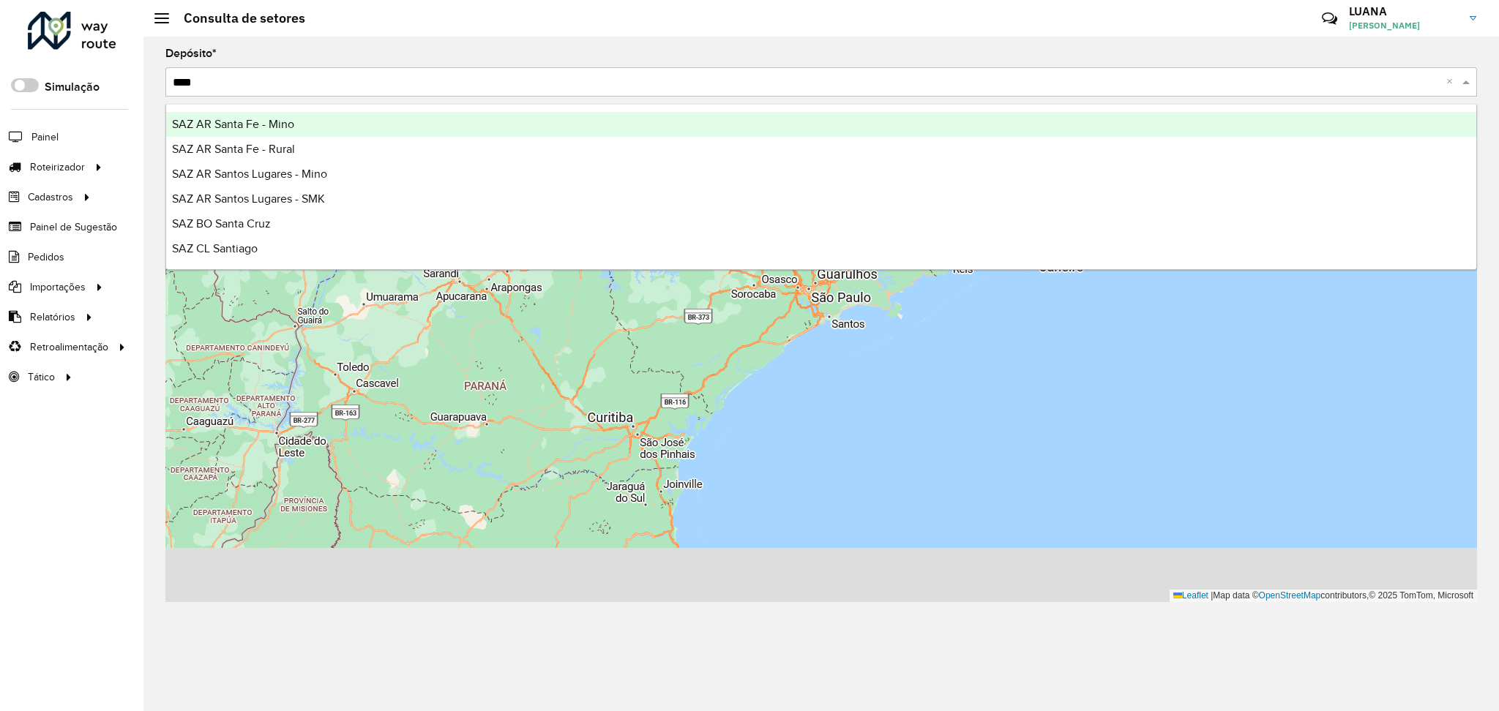
type input "*****"
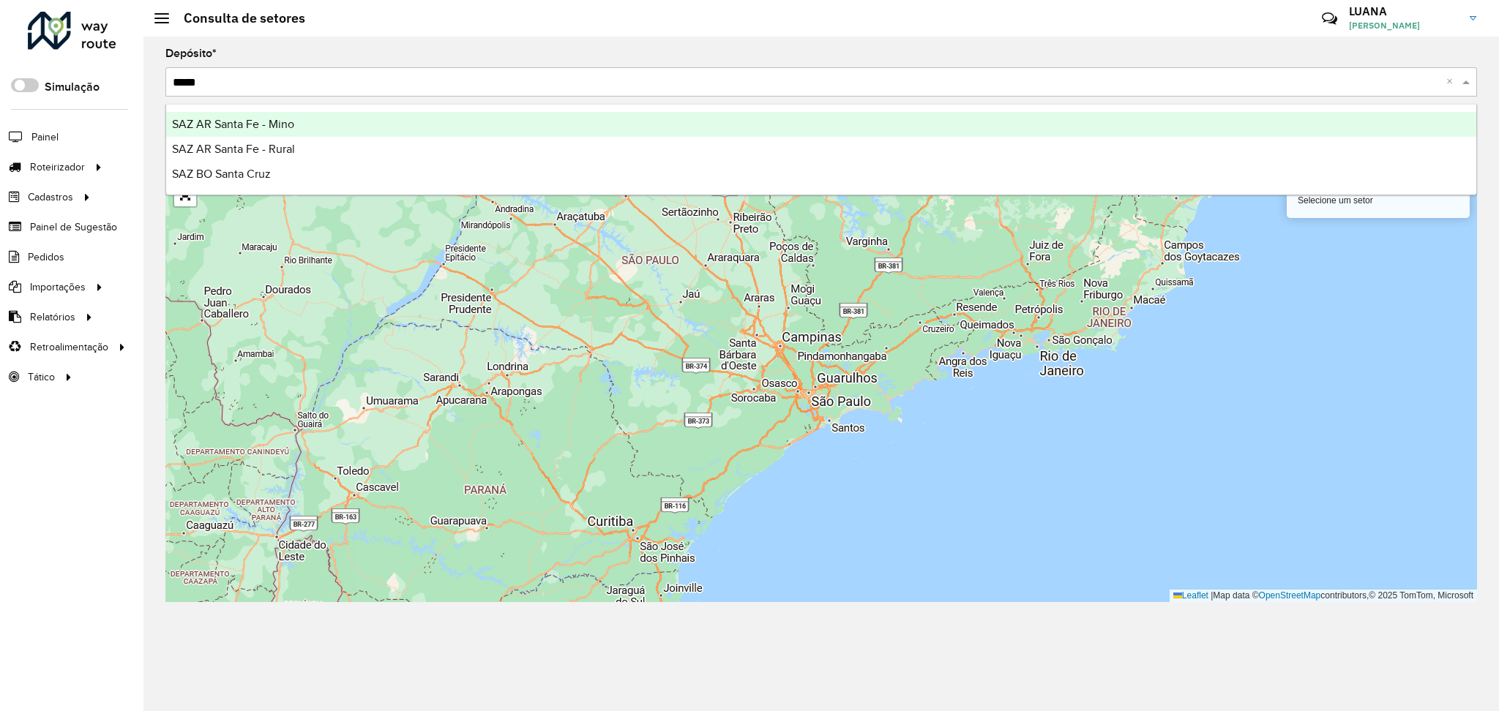
click at [1024, 123] on div "SAZ AR Santa Fe - Mino" at bounding box center [821, 124] width 1310 height 25
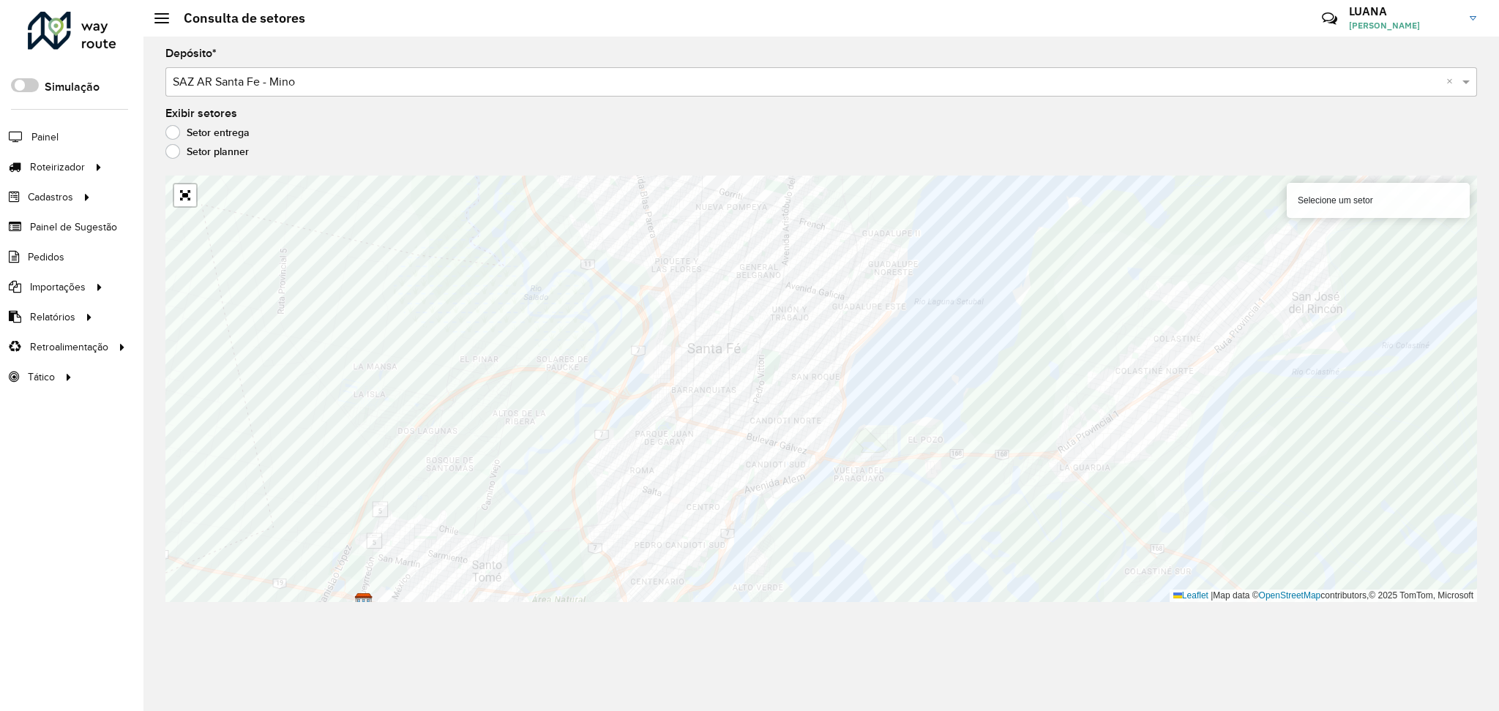
click at [926, 654] on div "Depósito * Selecione um depósito × SAZ AR Santa Fe - Mino × Exibir setores Seto…" at bounding box center [820, 374] width 1355 height 675
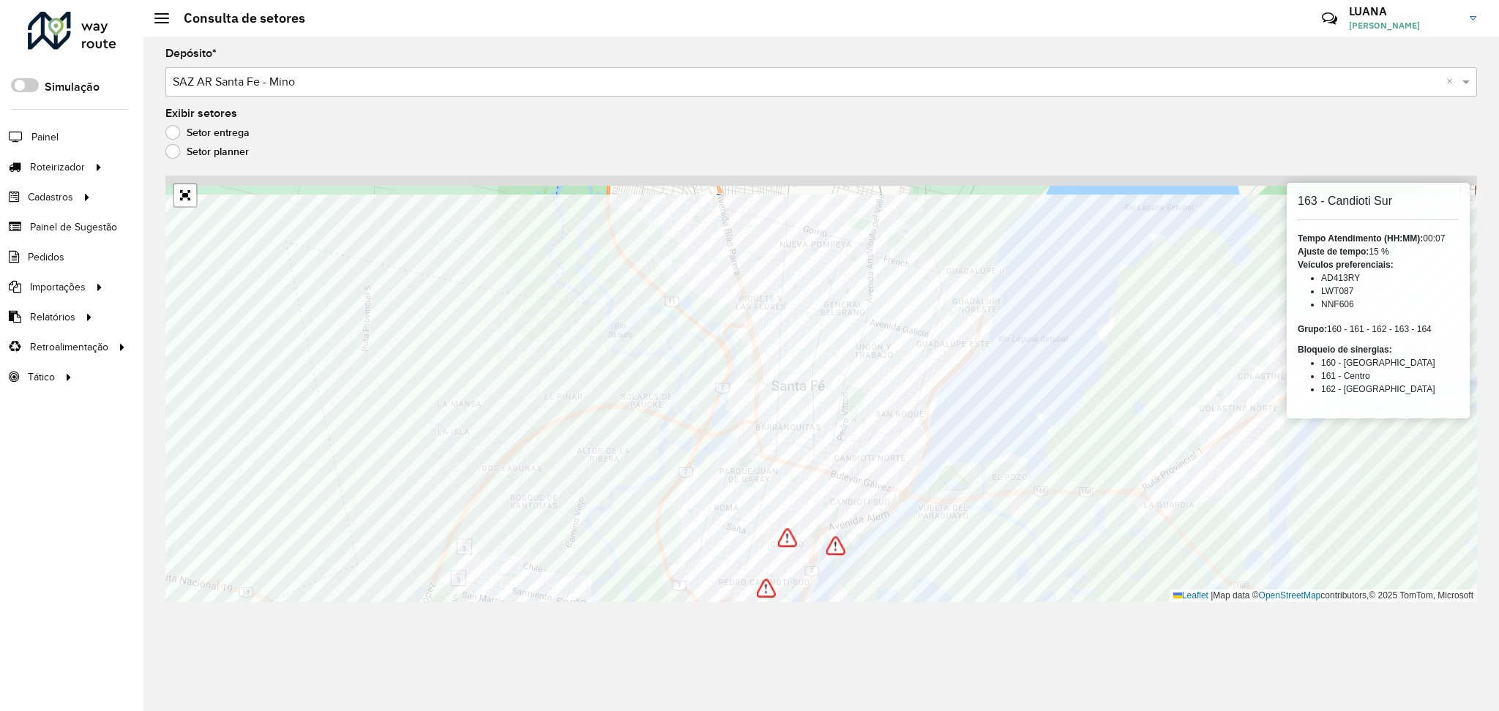
click at [950, 610] on div "Depósito * Selecione um depósito × SAZ AR Santa Fe - Mino × Exibir setores Seto…" at bounding box center [820, 374] width 1355 height 675
